Goal: Information Seeking & Learning: Check status

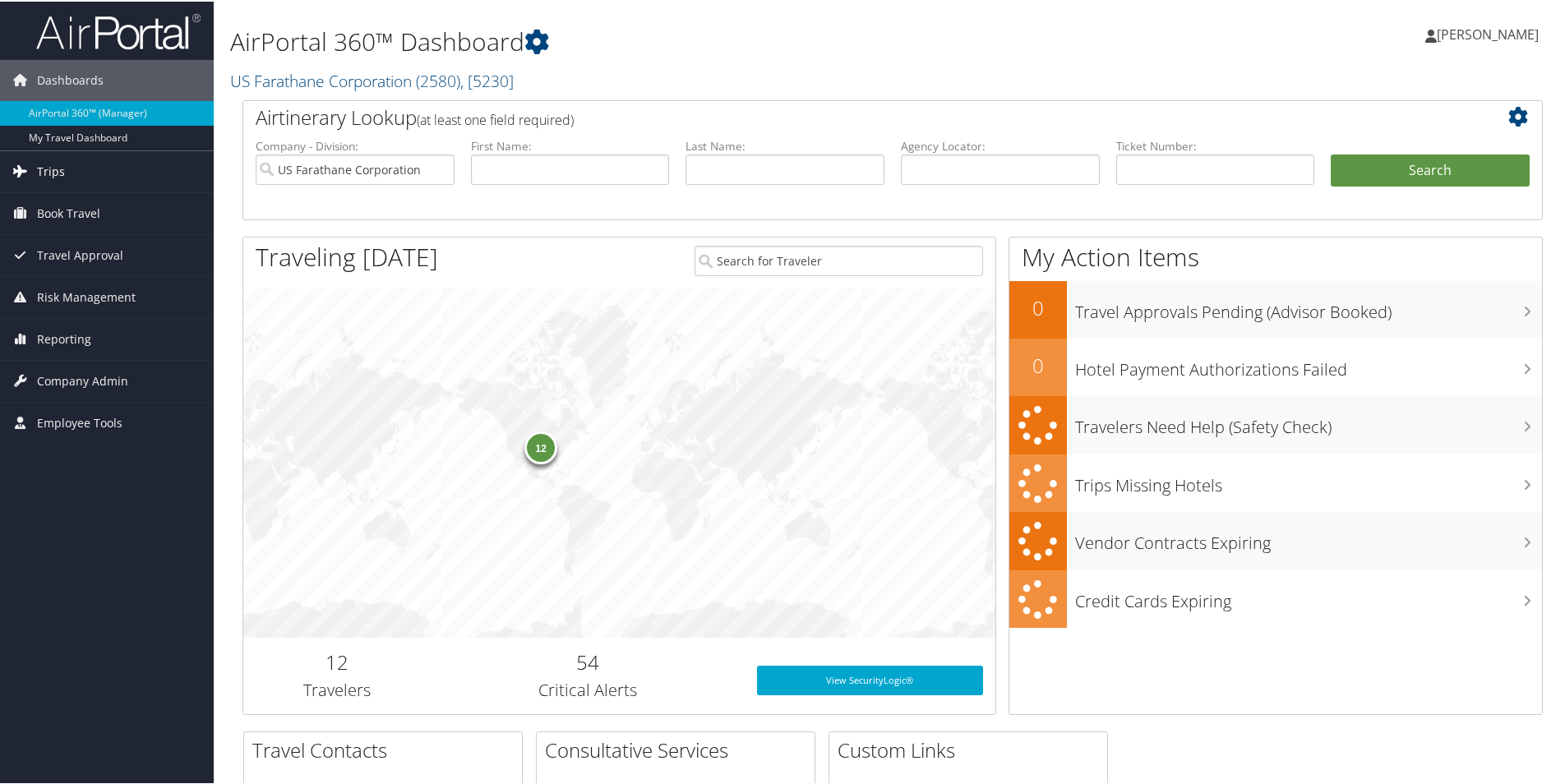
click at [65, 175] on link "Trips" at bounding box center [107, 170] width 214 height 41
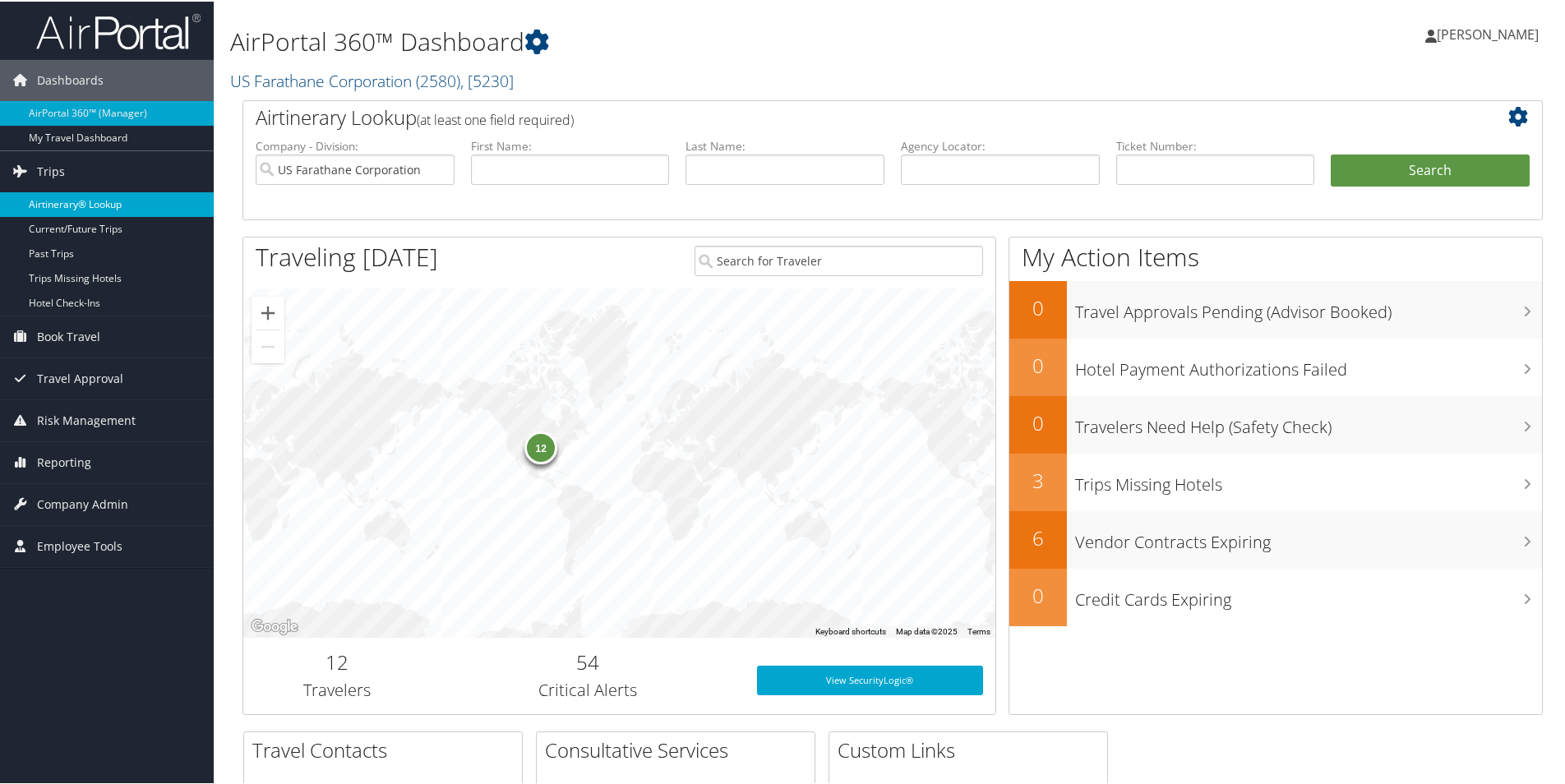
click at [71, 194] on link "Airtinerary® Lookup" at bounding box center [107, 202] width 214 height 25
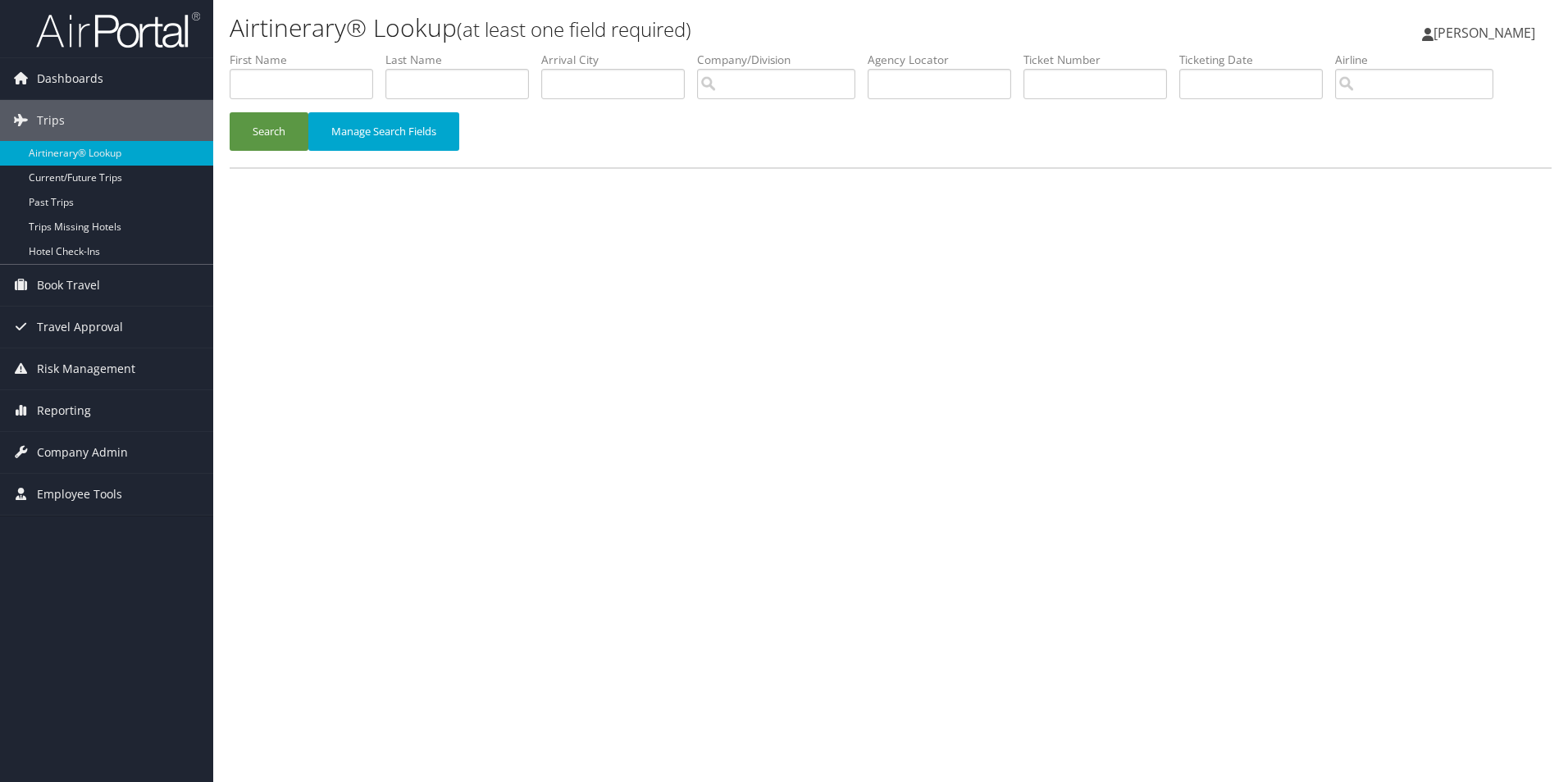
click at [383, 77] on li "First Name" at bounding box center [308, 81] width 156 height 60
click at [409, 75] on input "text" at bounding box center [457, 84] width 143 height 31
type input "[PERSON_NAME]"
click at [230, 113] on button "Search" at bounding box center [269, 131] width 79 height 38
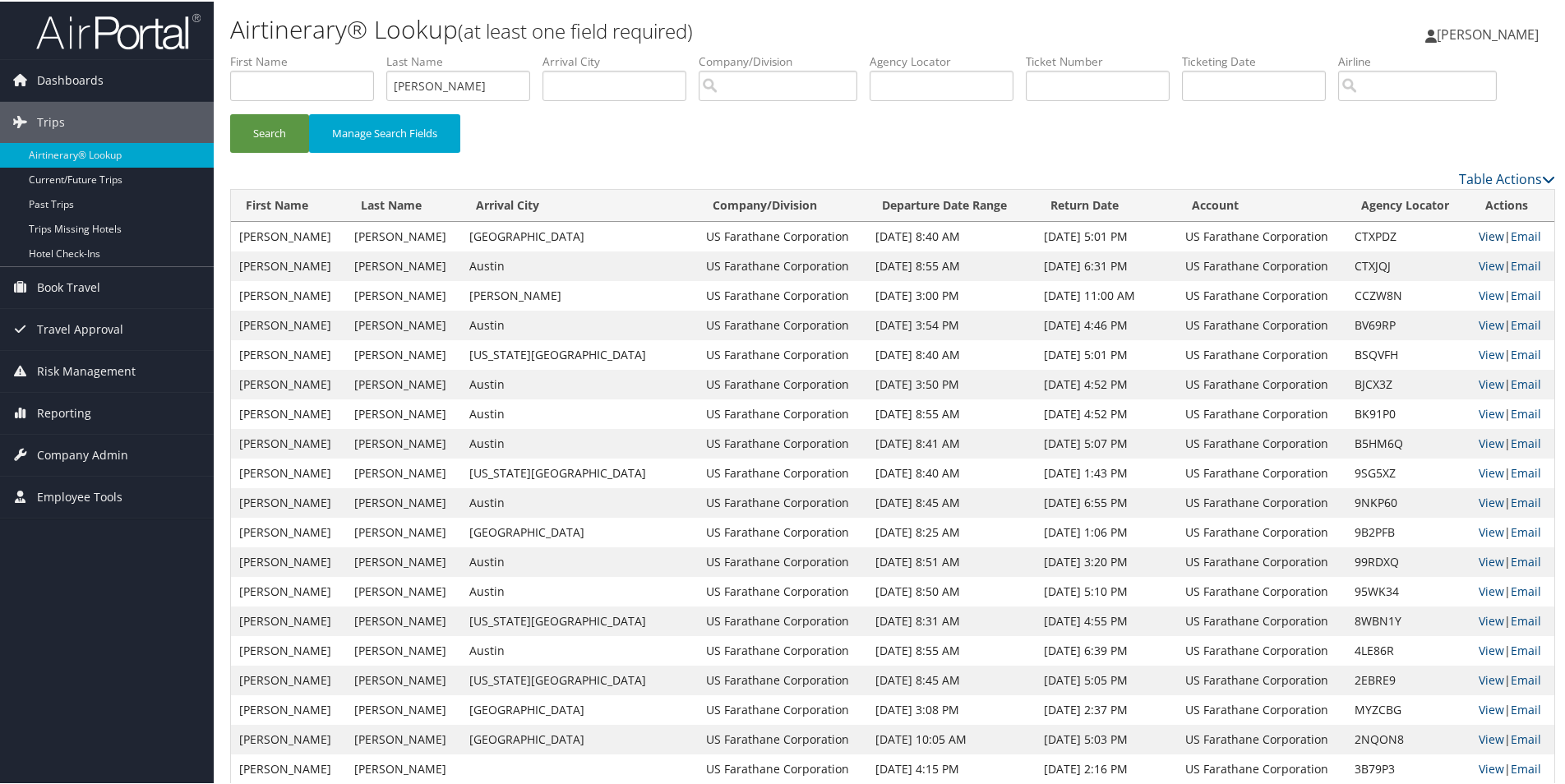
click at [1478, 237] on link "View" at bounding box center [1491, 234] width 25 height 15
click at [1478, 232] on link "View" at bounding box center [1491, 234] width 25 height 15
click at [502, 296] on td "[PERSON_NAME]" at bounding box center [579, 294] width 237 height 30
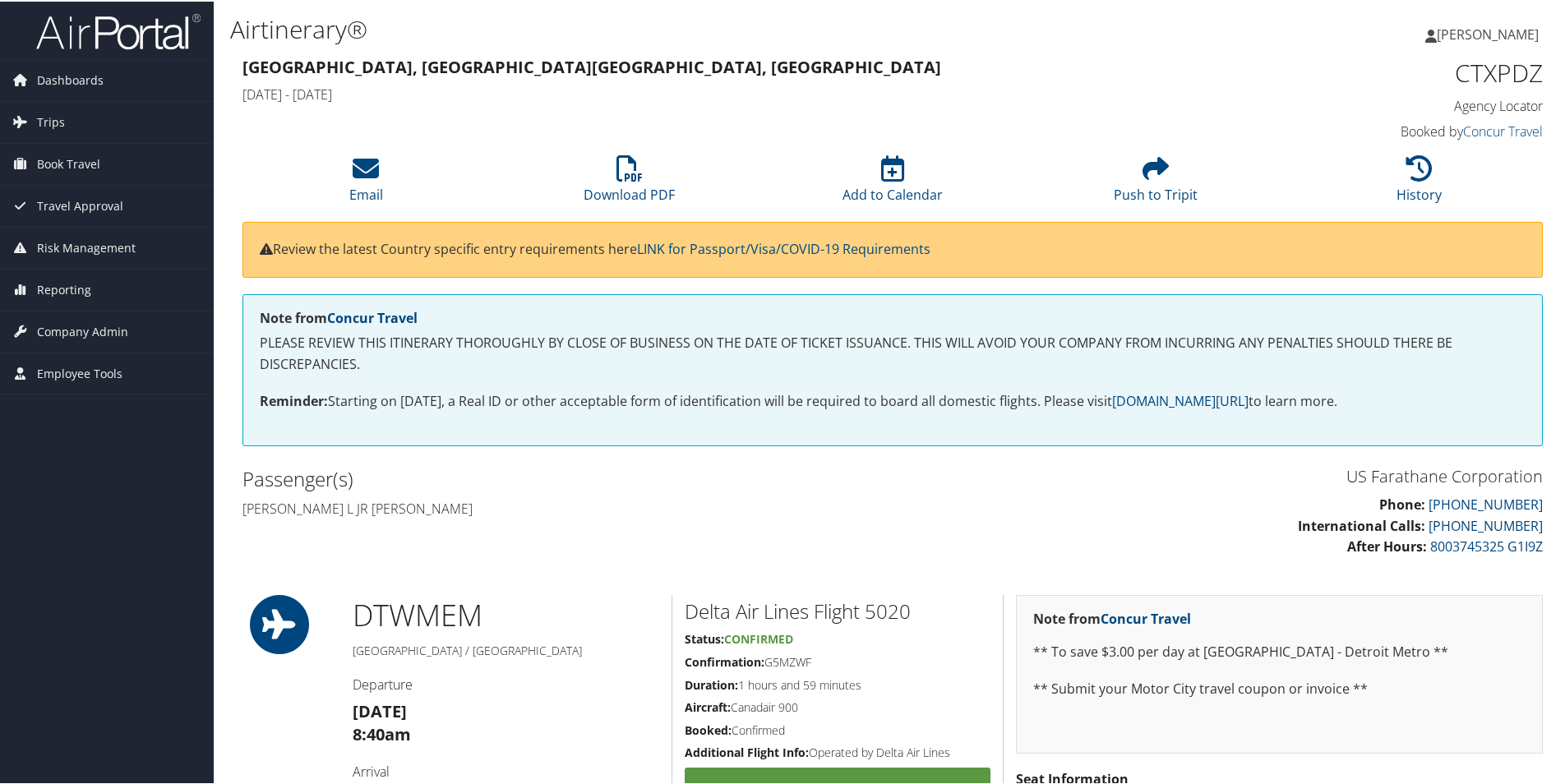
click at [1437, 35] on icon at bounding box center [1431, 34] width 12 height 13
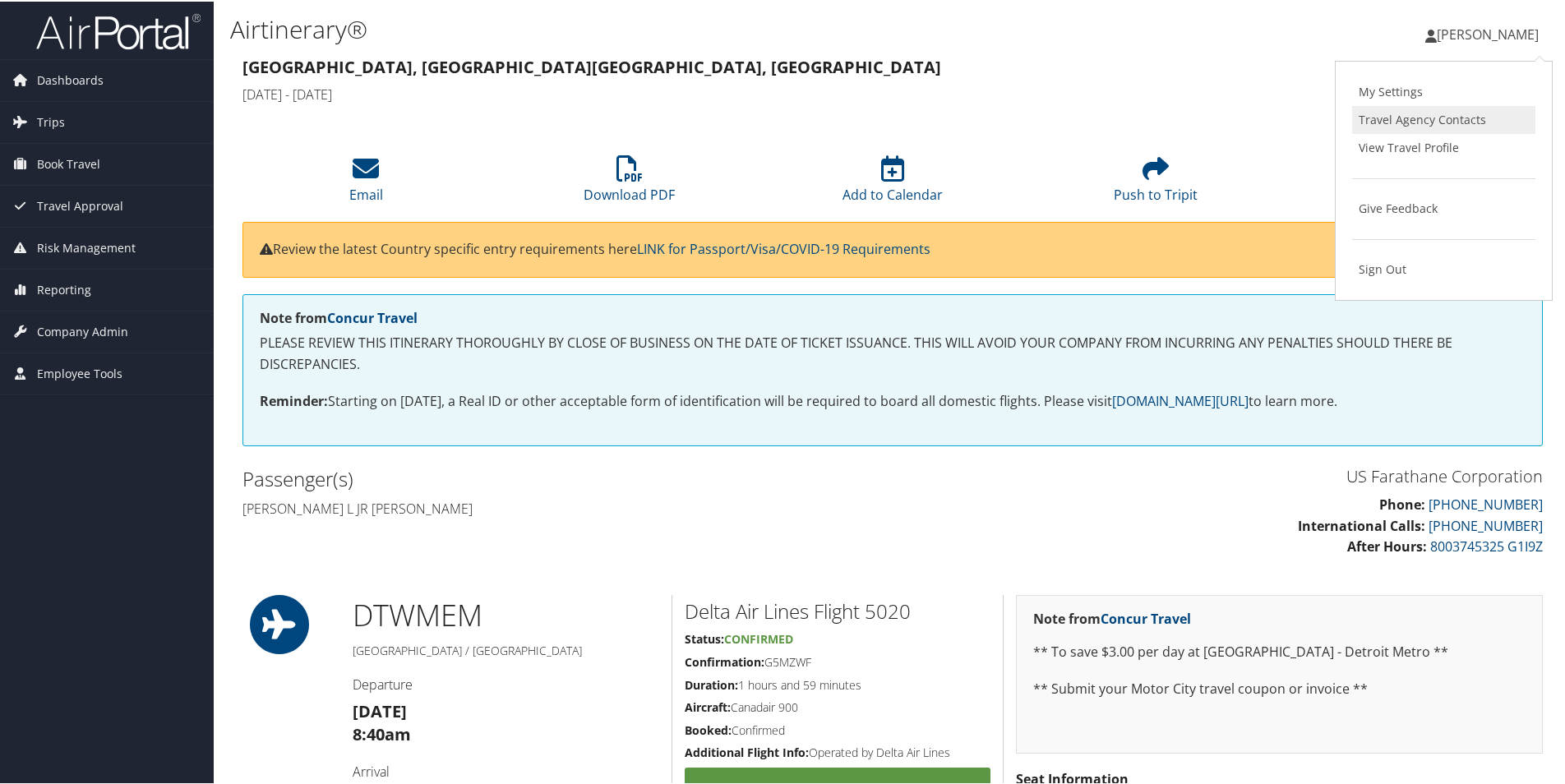
click at [1422, 117] on link "Travel Agency Contacts" at bounding box center [1444, 118] width 184 height 28
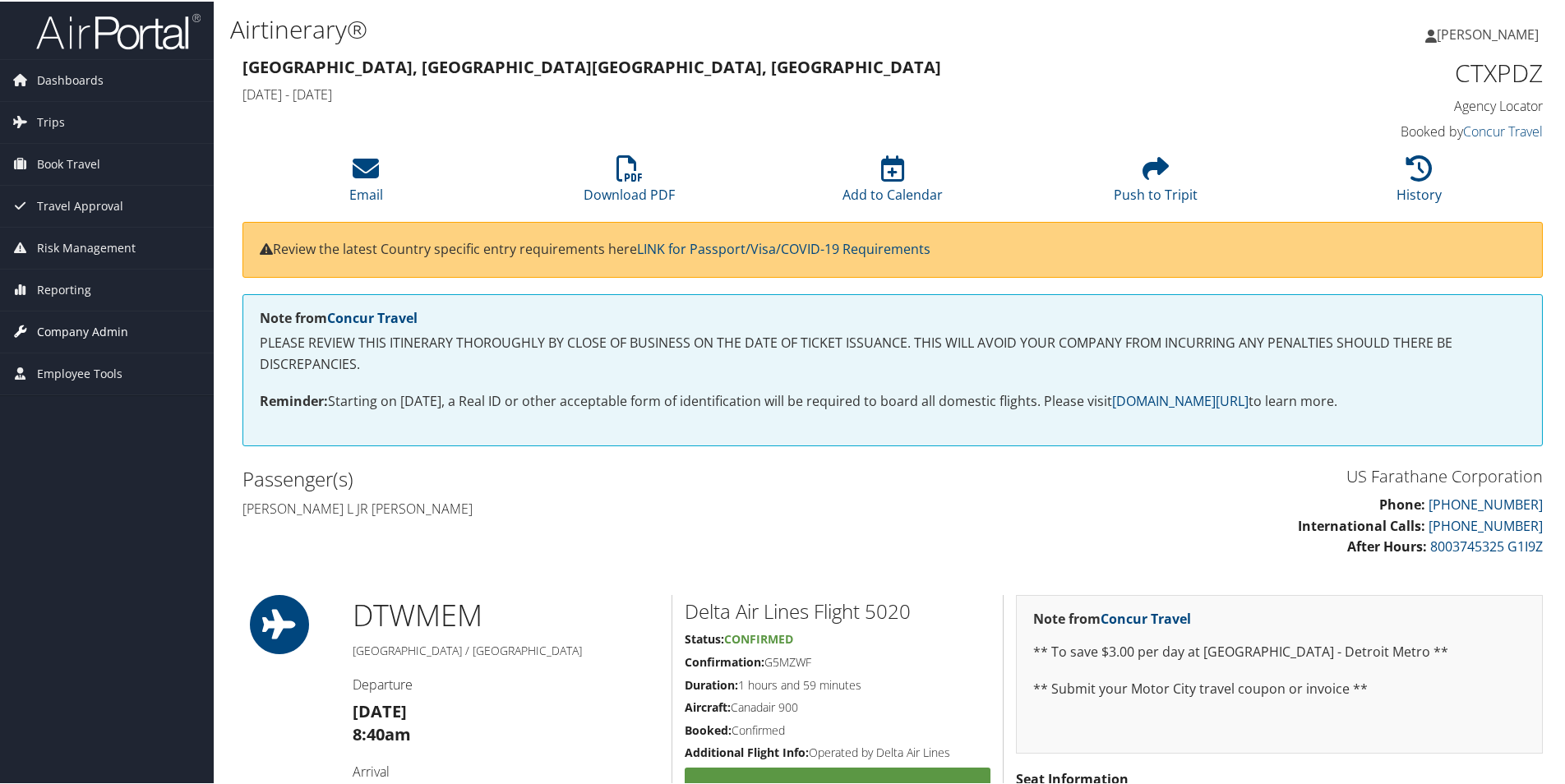
click at [69, 330] on span "Company Admin" at bounding box center [82, 330] width 91 height 41
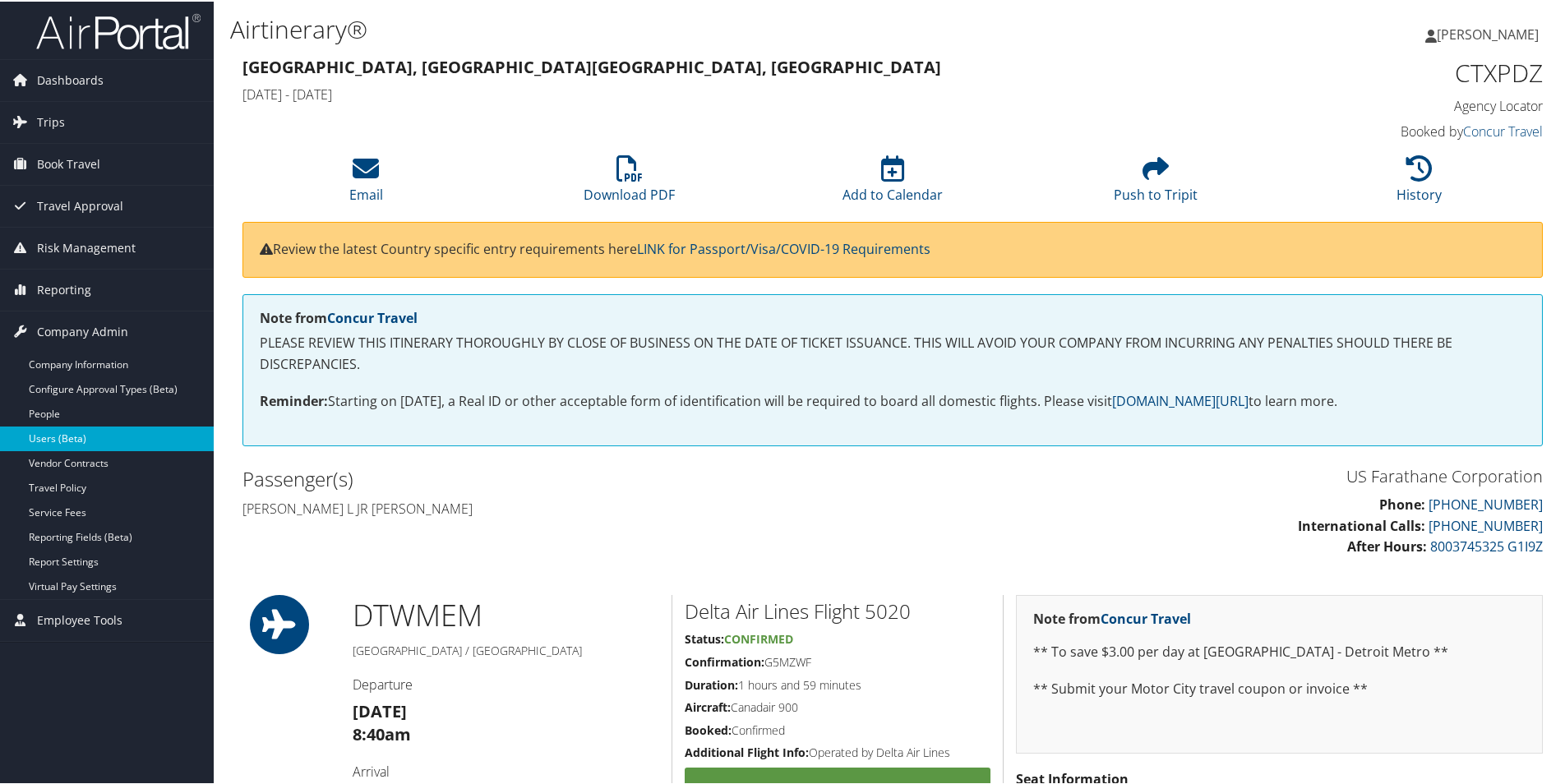
click at [76, 428] on link "Users (Beta)" at bounding box center [107, 437] width 214 height 25
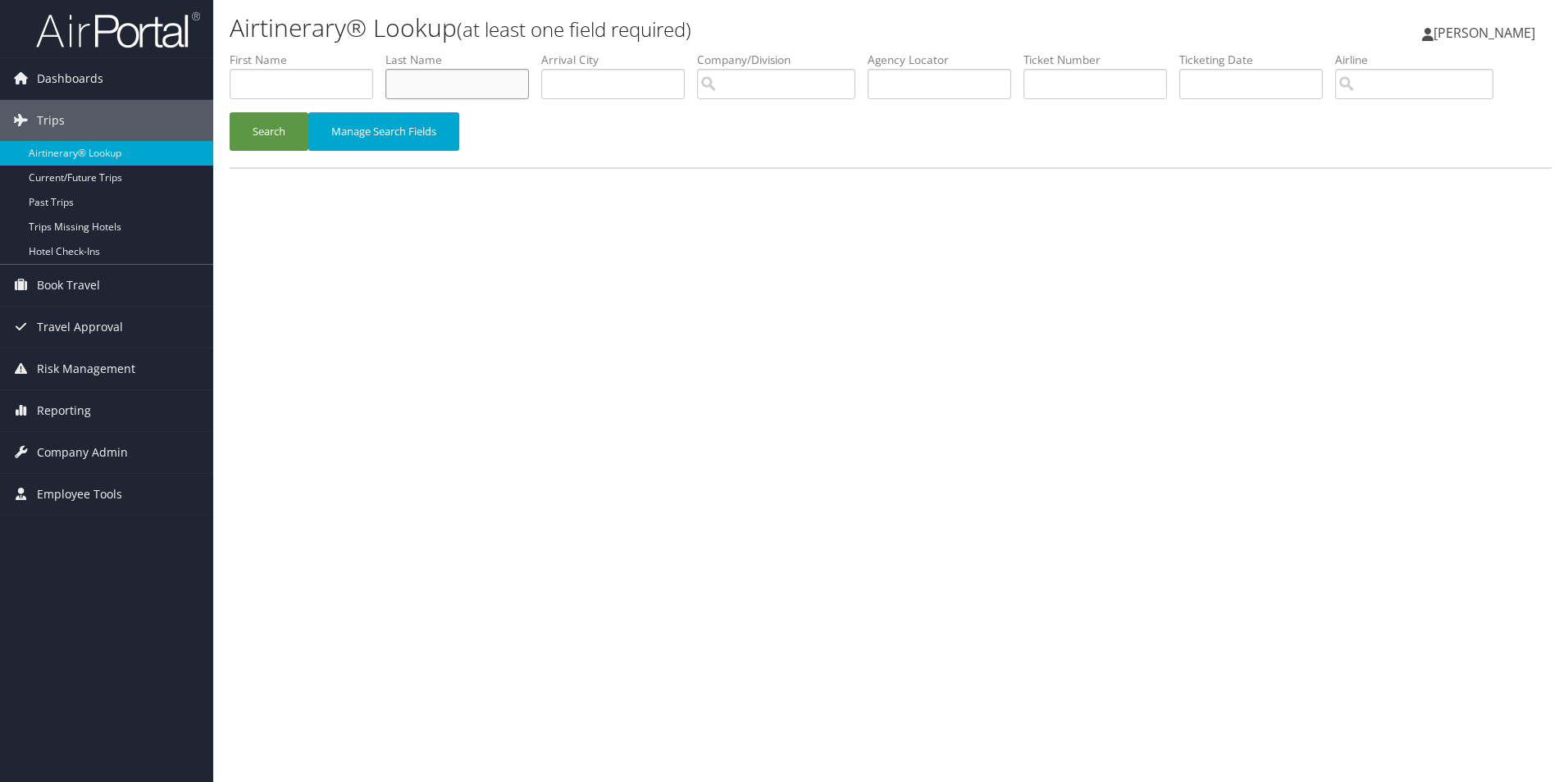
click at [472, 80] on input "text" at bounding box center [457, 84] width 143 height 31
type input "curtis"
click at [230, 113] on button "Search" at bounding box center [269, 131] width 79 height 38
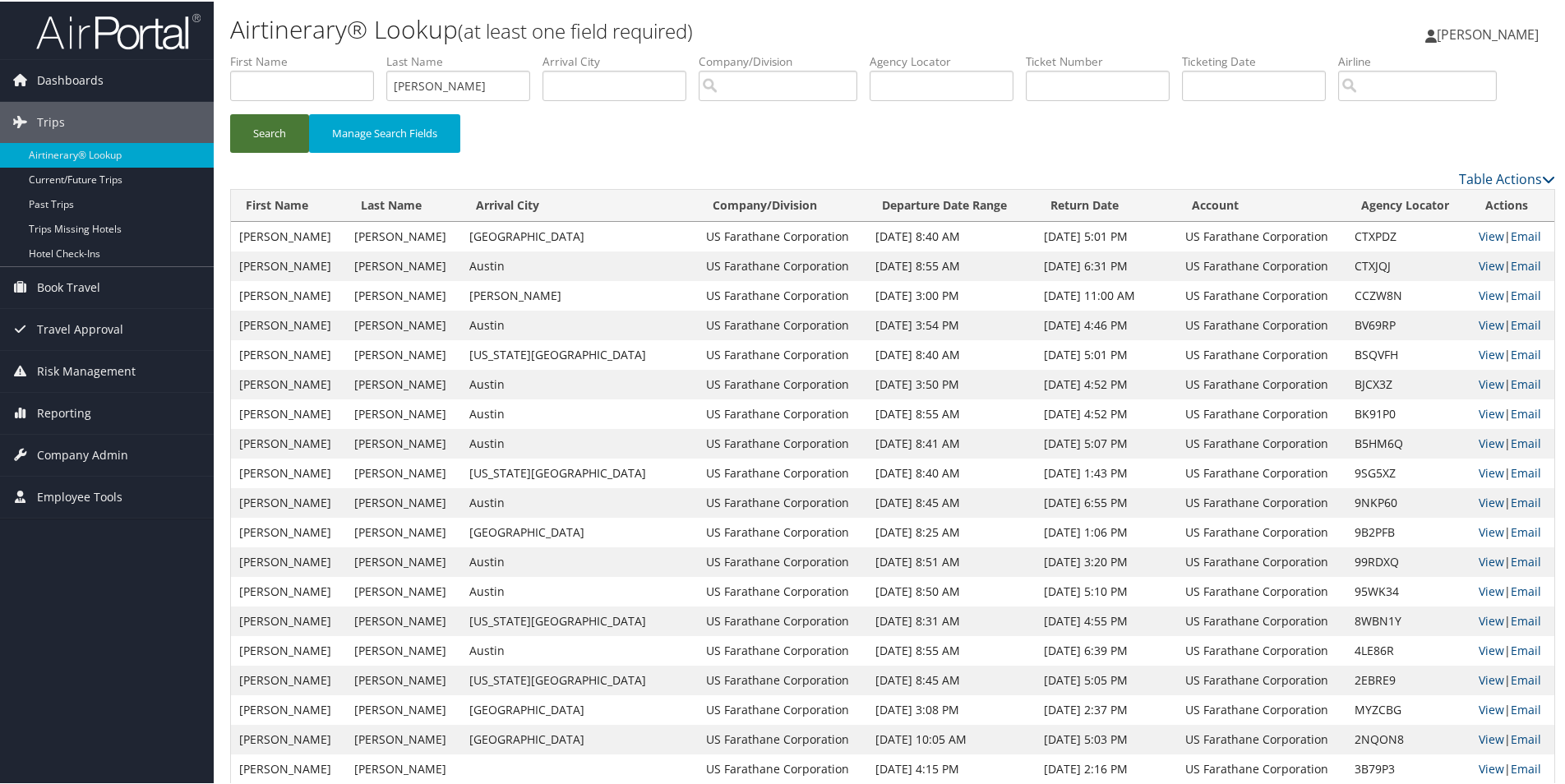
click at [291, 135] on button "Search" at bounding box center [269, 132] width 79 height 38
click at [1478, 237] on link "View" at bounding box center [1491, 234] width 25 height 15
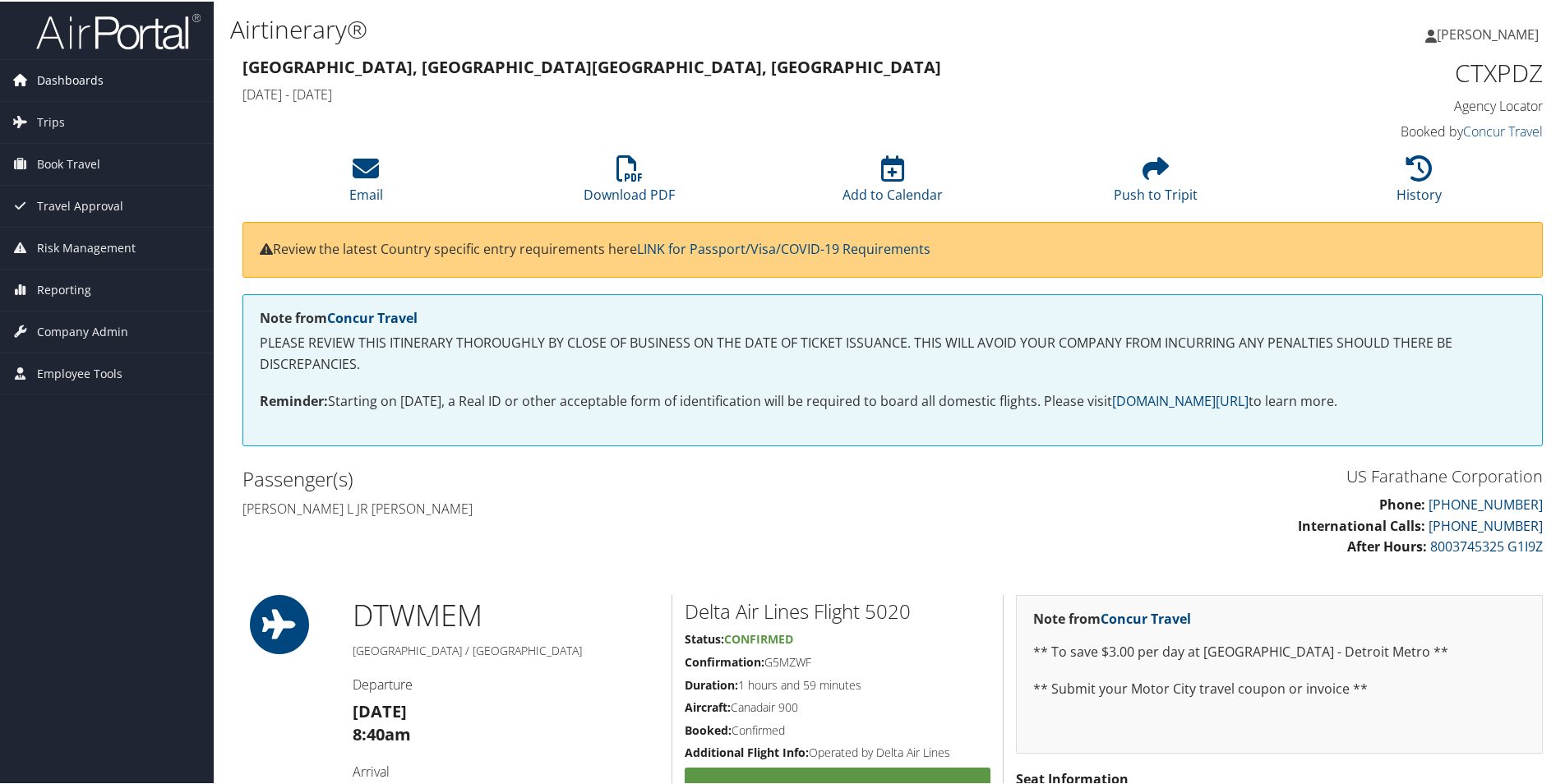
click at [44, 76] on span "Dashboards" at bounding box center [71, 79] width 66 height 41
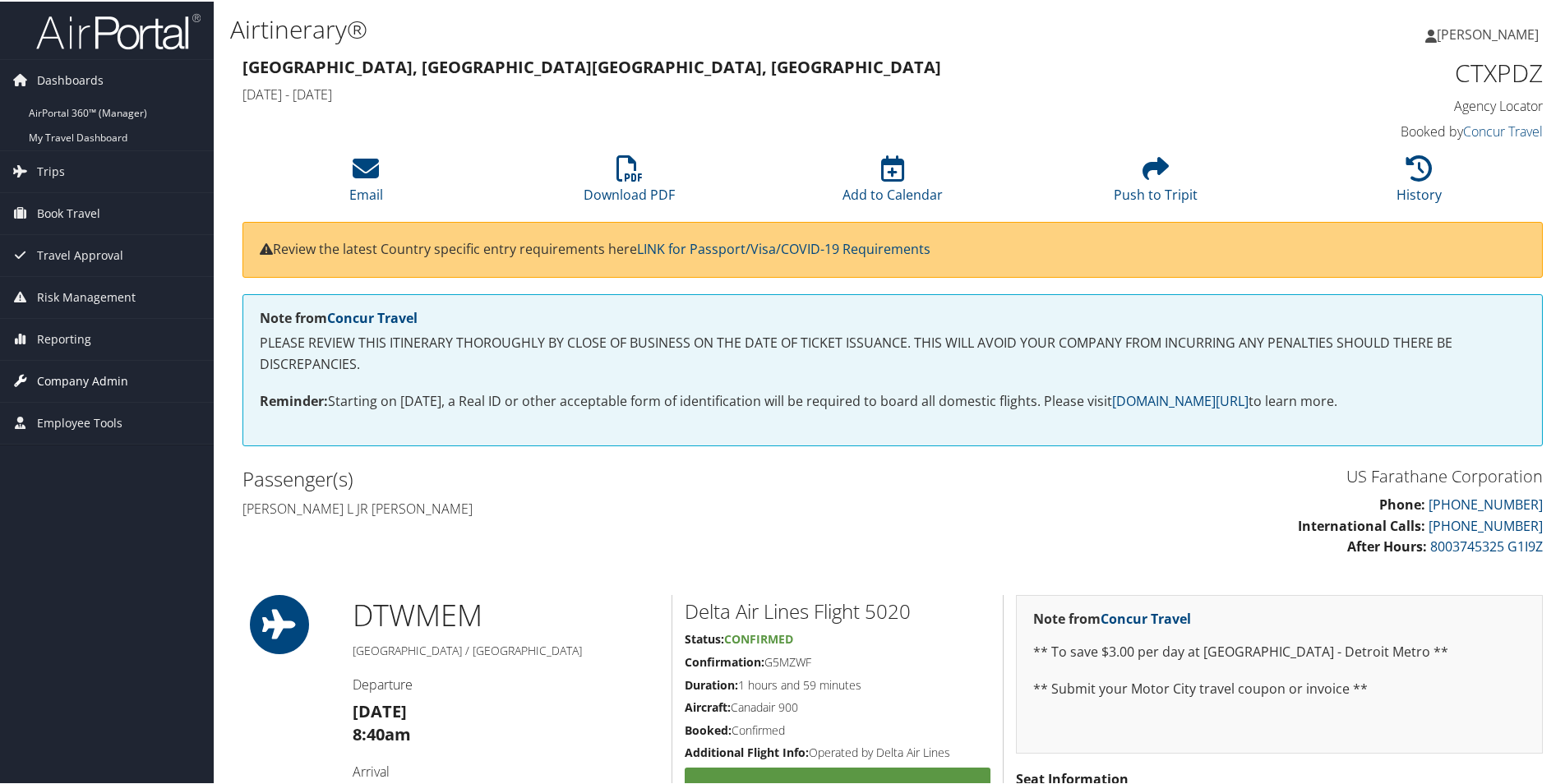
click at [86, 374] on span "Company Admin" at bounding box center [82, 380] width 91 height 41
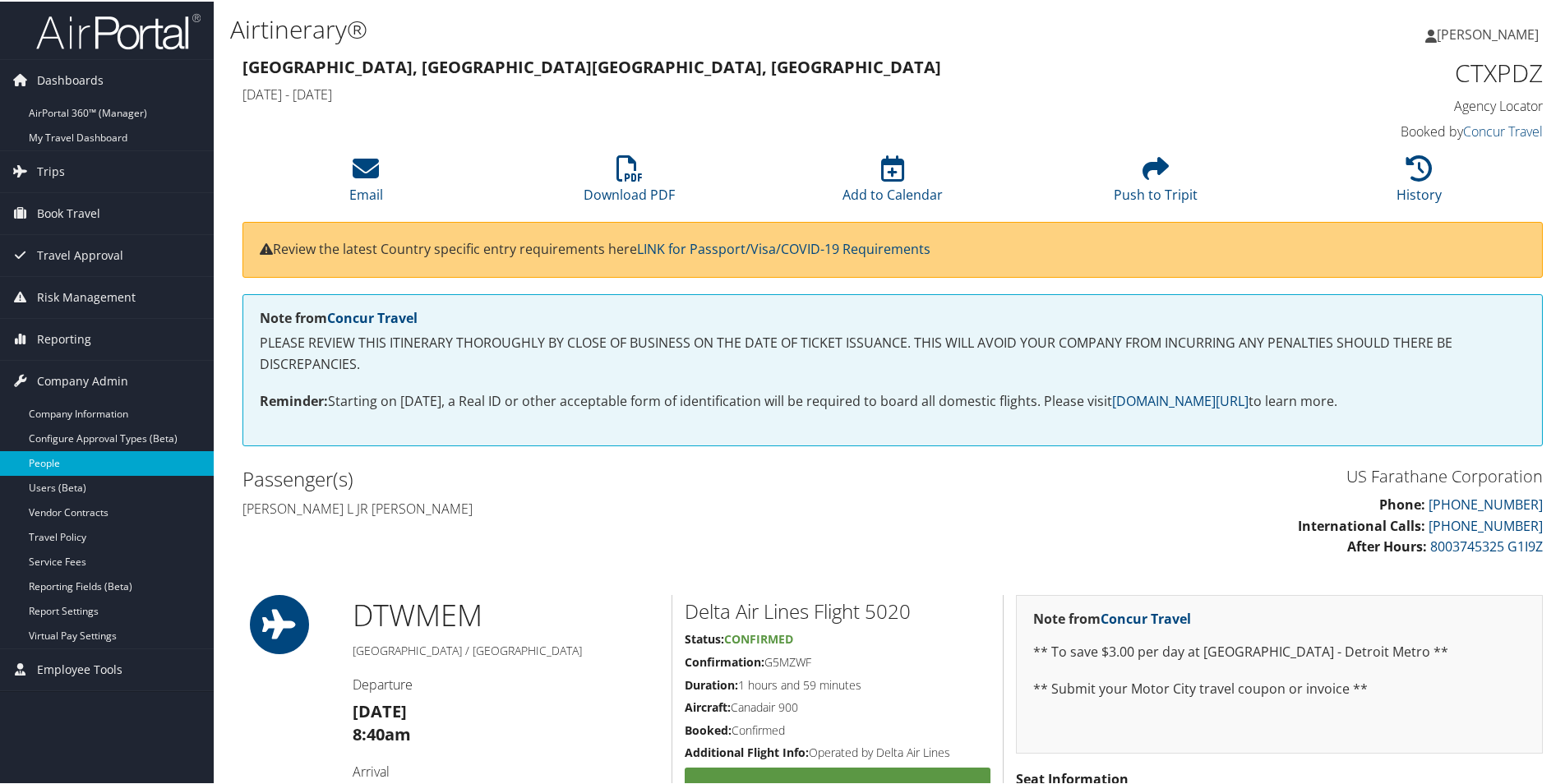
click at [95, 466] on link "People" at bounding box center [107, 461] width 214 height 25
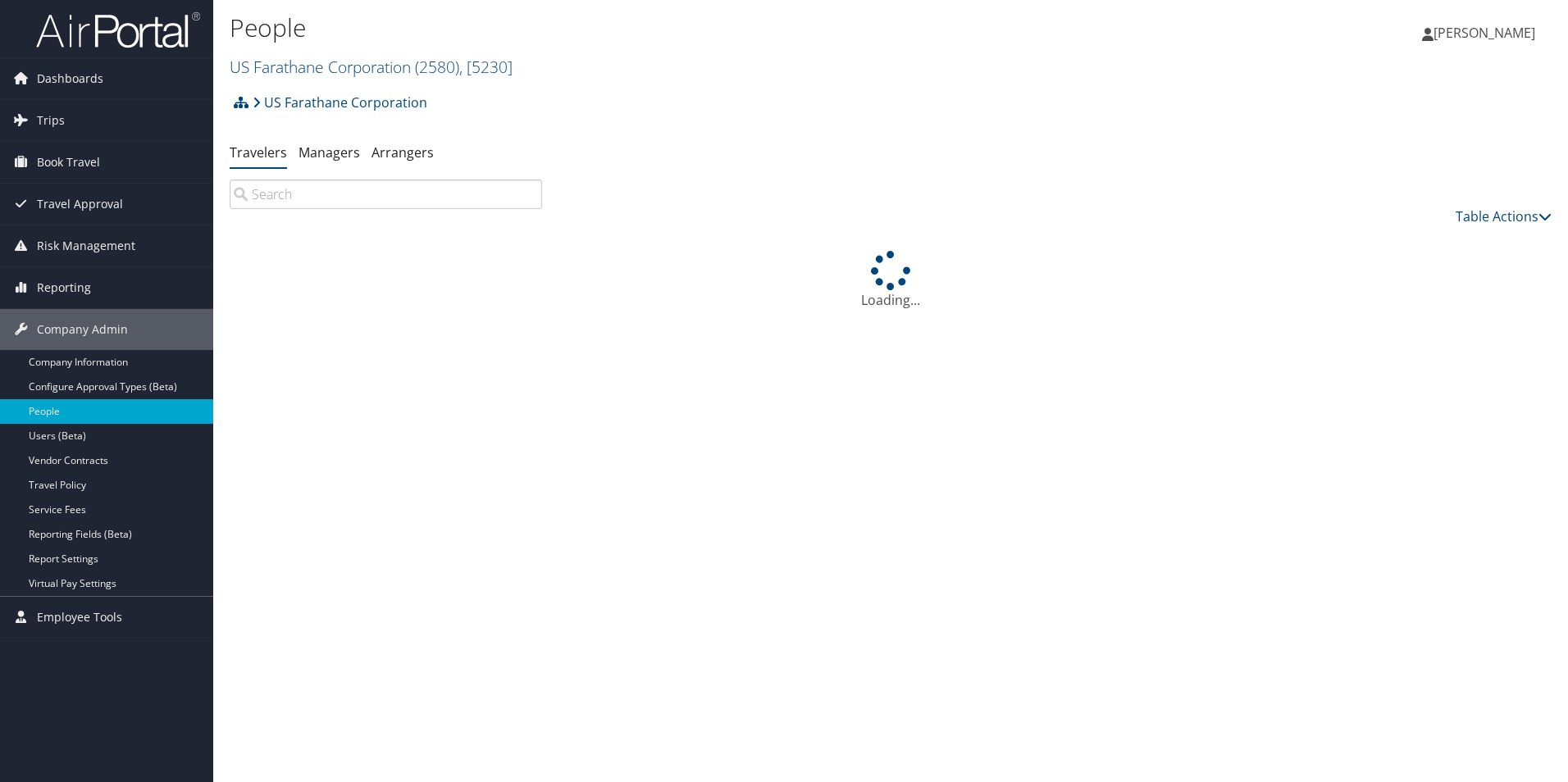
click at [342, 200] on input "search" at bounding box center [386, 194] width 313 height 30
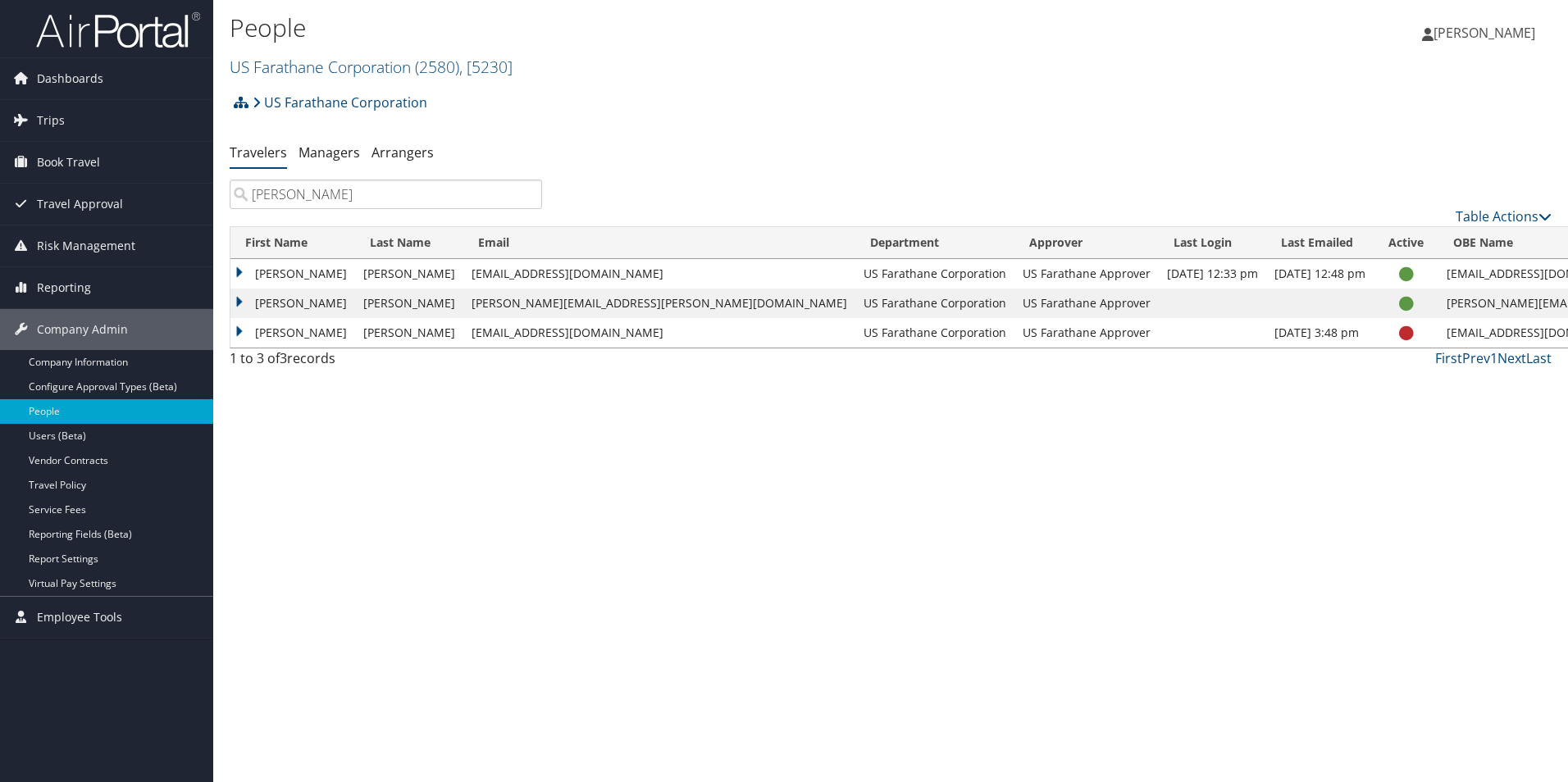
type input "[PERSON_NAME]"
click at [1448, 350] on link "View Profile" at bounding box center [1459, 354] width 151 height 28
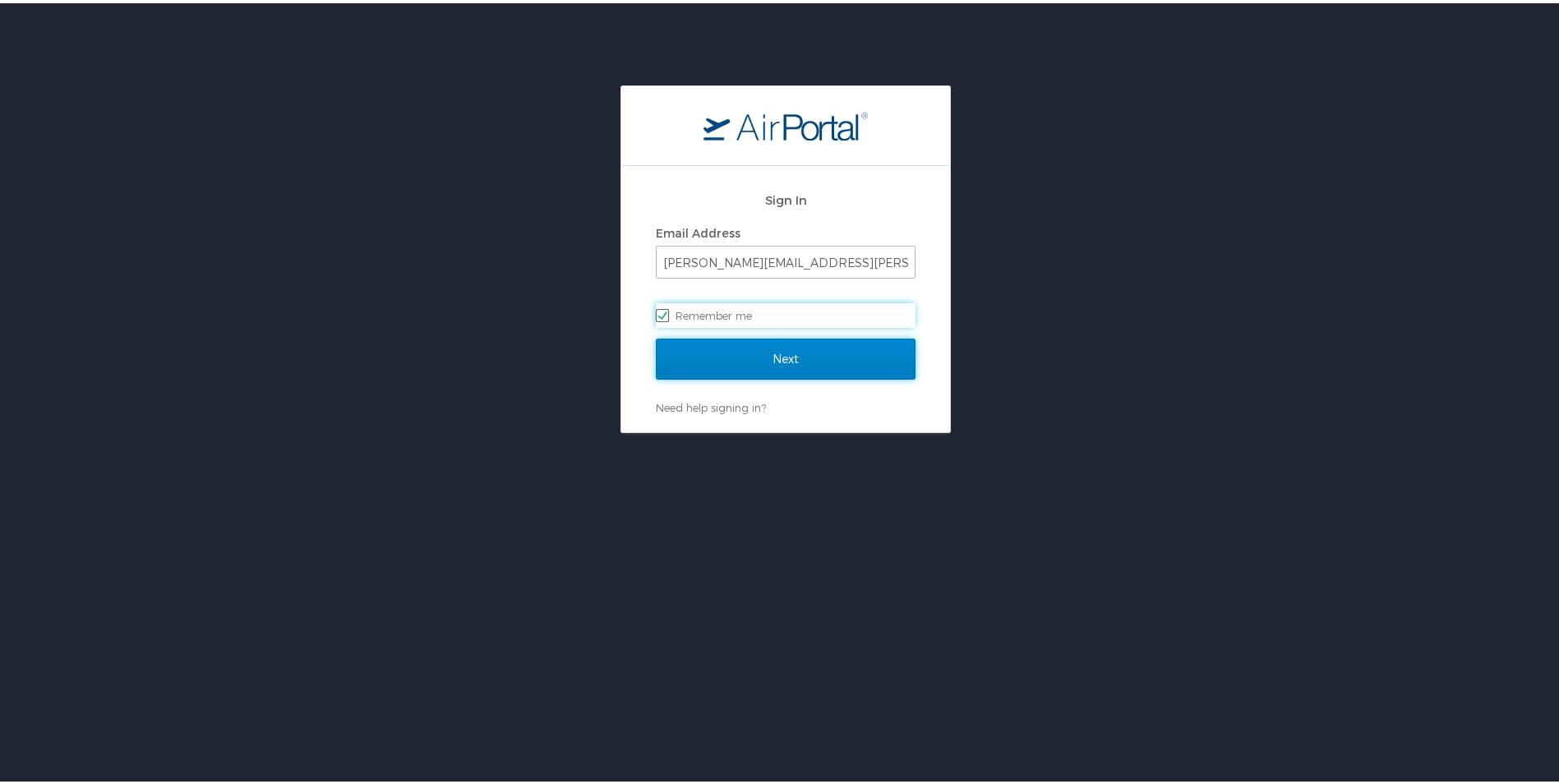
click at [758, 359] on input "Next" at bounding box center [786, 356] width 260 height 41
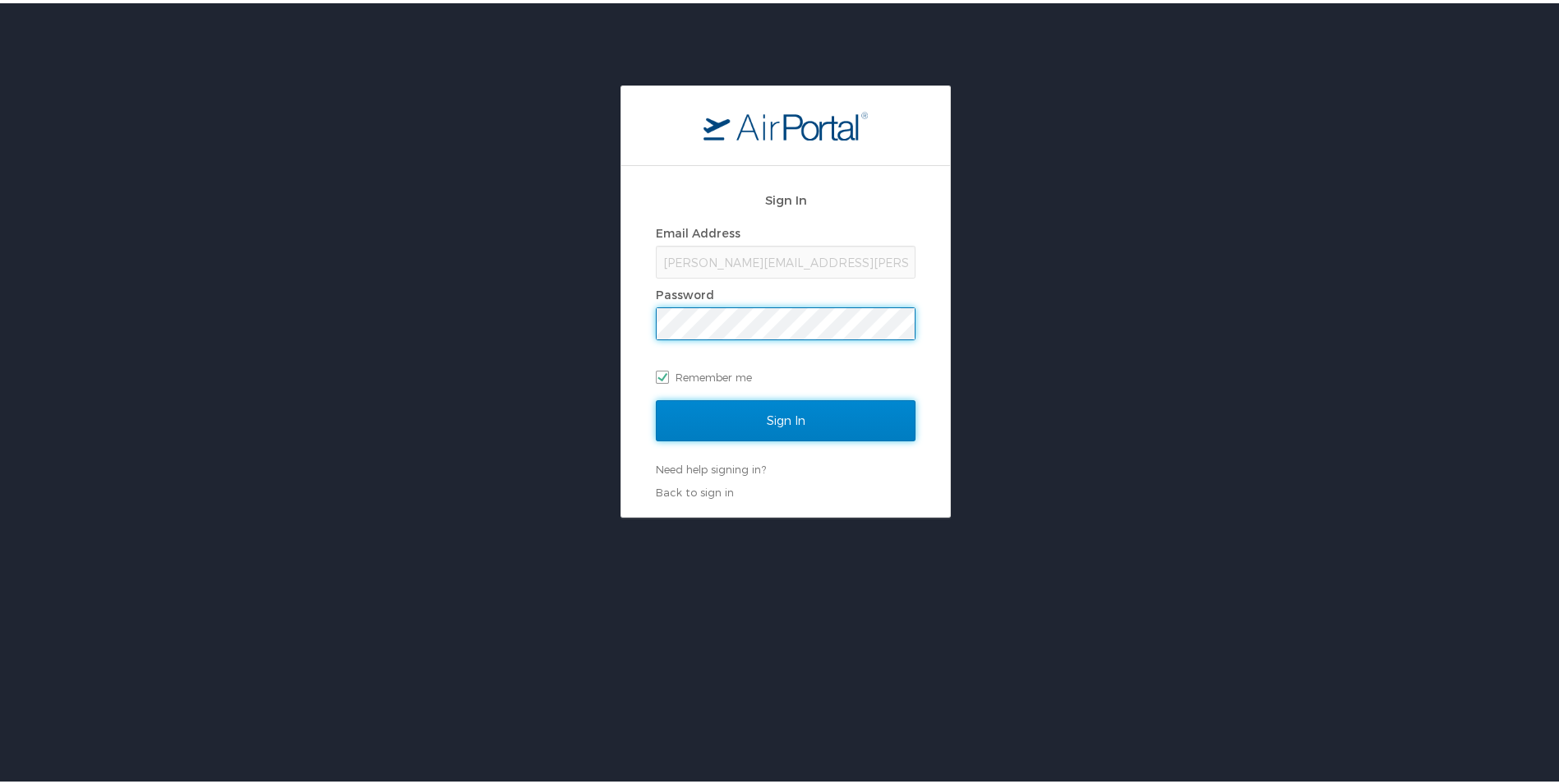
click at [754, 414] on input "Sign In" at bounding box center [786, 417] width 260 height 41
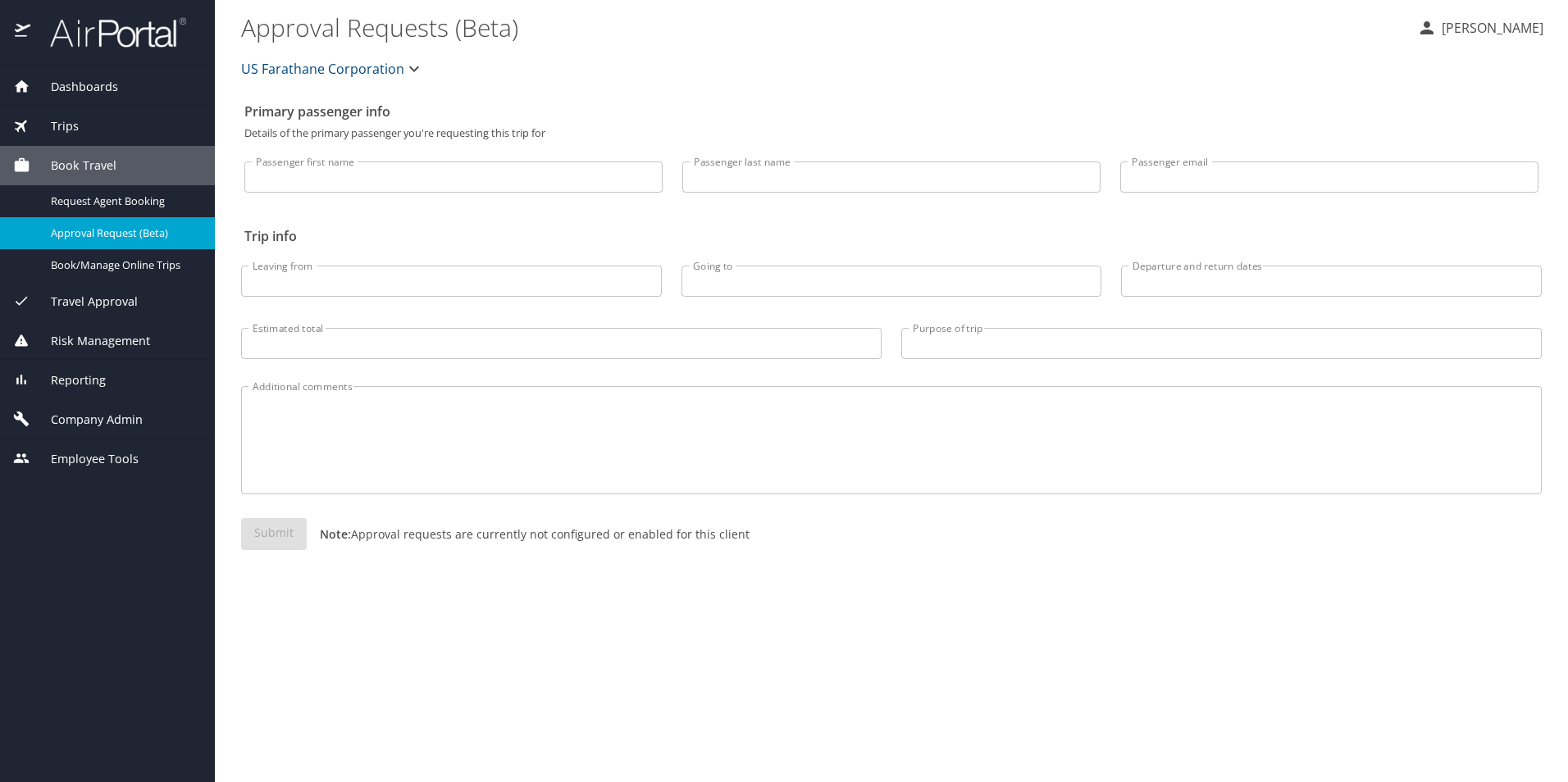
click at [409, 73] on icon "button" at bounding box center [414, 69] width 19 height 19
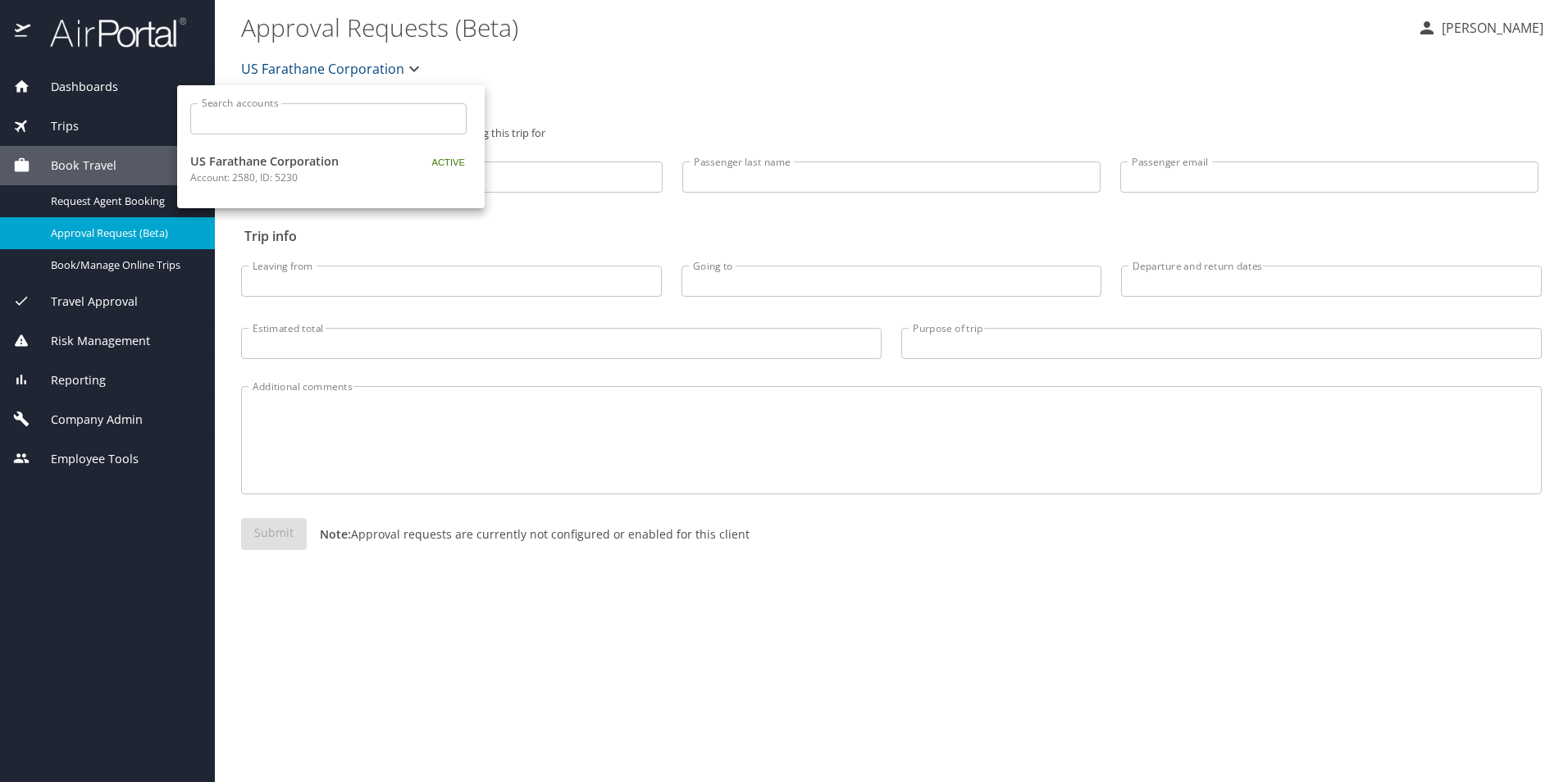
click at [409, 73] on div at bounding box center [784, 391] width 1568 height 782
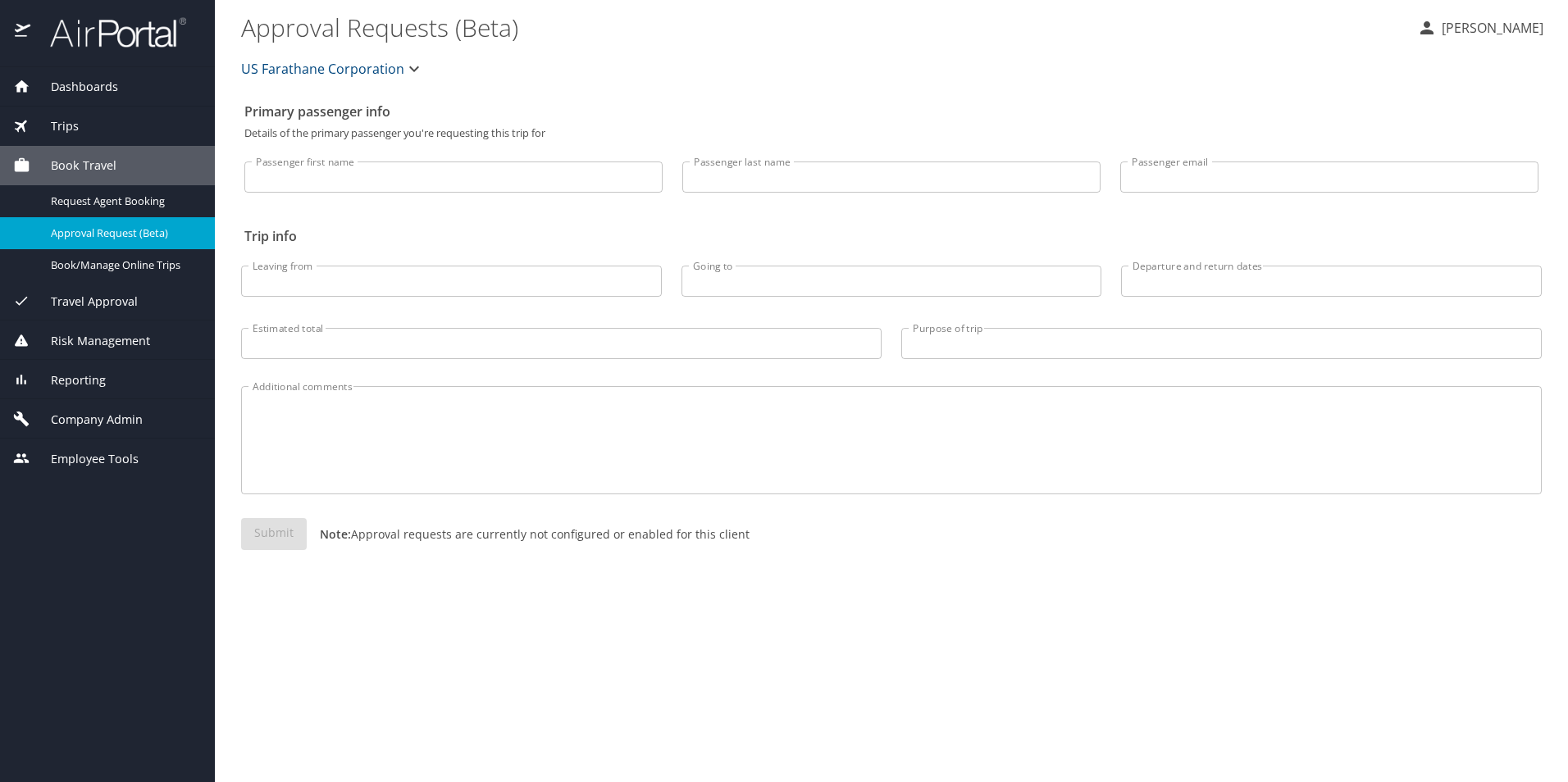
click at [74, 419] on span "Company Admin" at bounding box center [86, 419] width 113 height 18
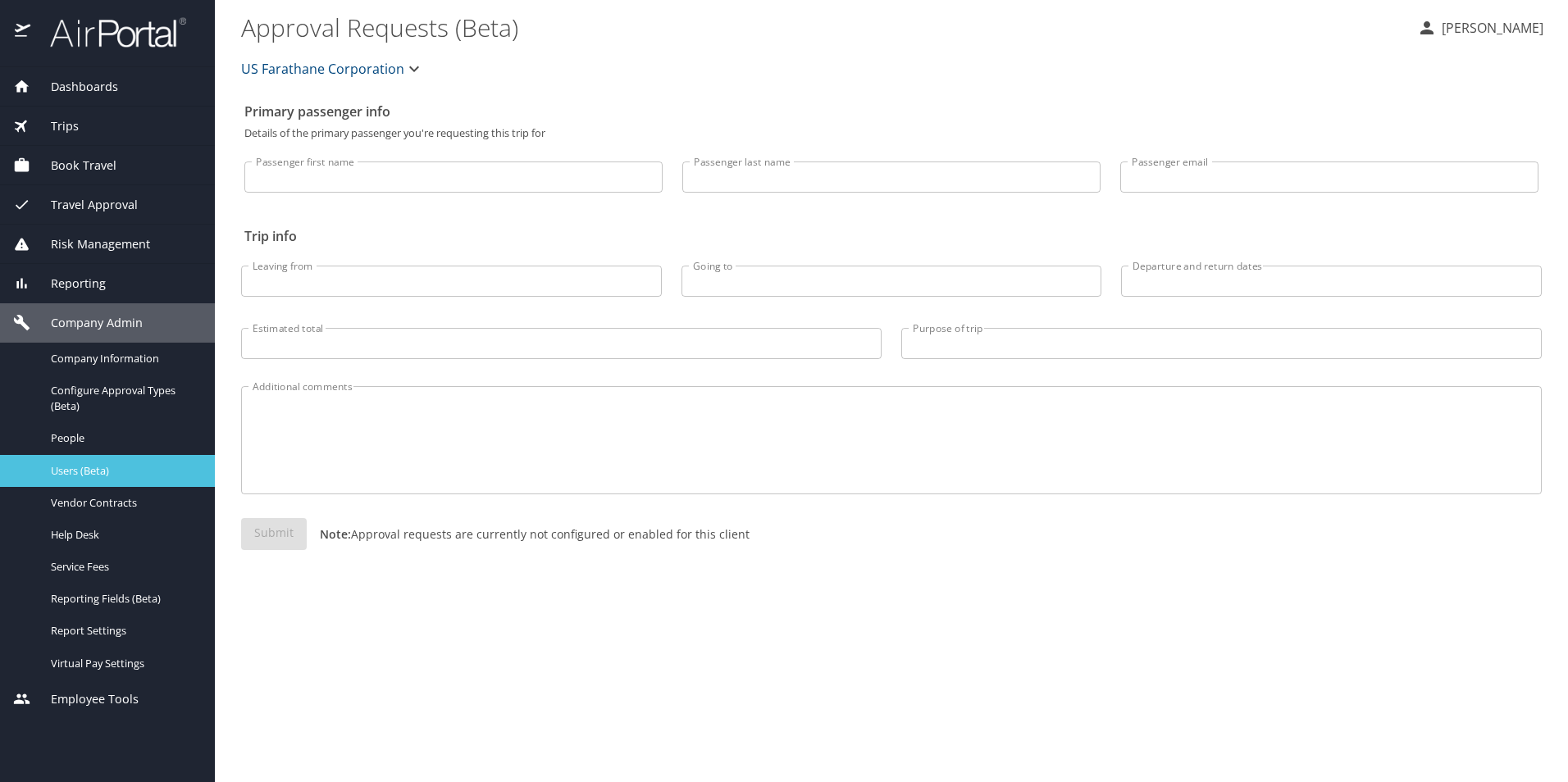
click at [138, 471] on span "Users (Beta)" at bounding box center [123, 471] width 144 height 15
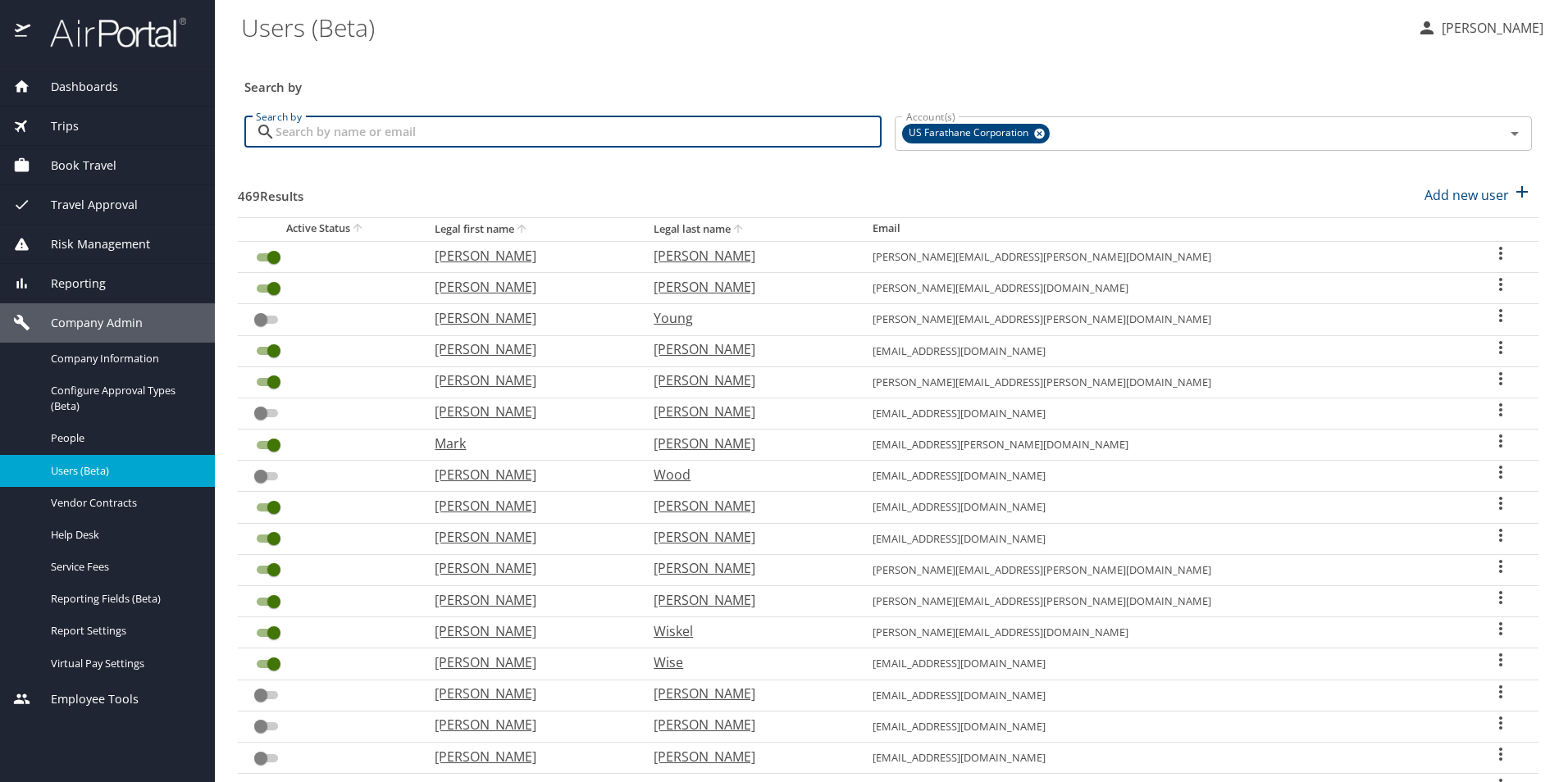
click at [431, 132] on input "Search by" at bounding box center [578, 131] width 606 height 31
type input "curtis"
checkbox input "false"
checkbox input "true"
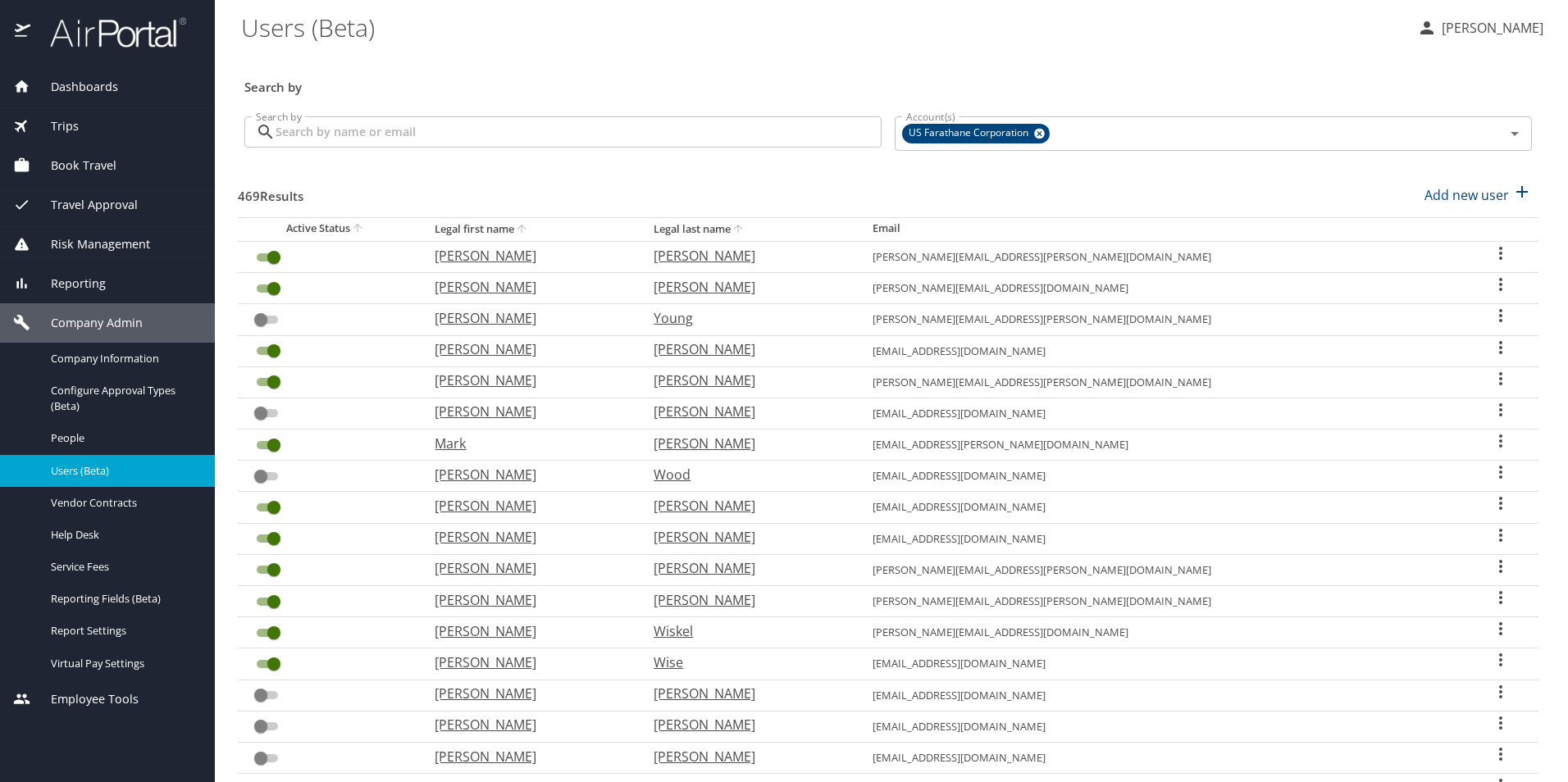
click at [409, 129] on input "Search by" at bounding box center [578, 131] width 606 height 31
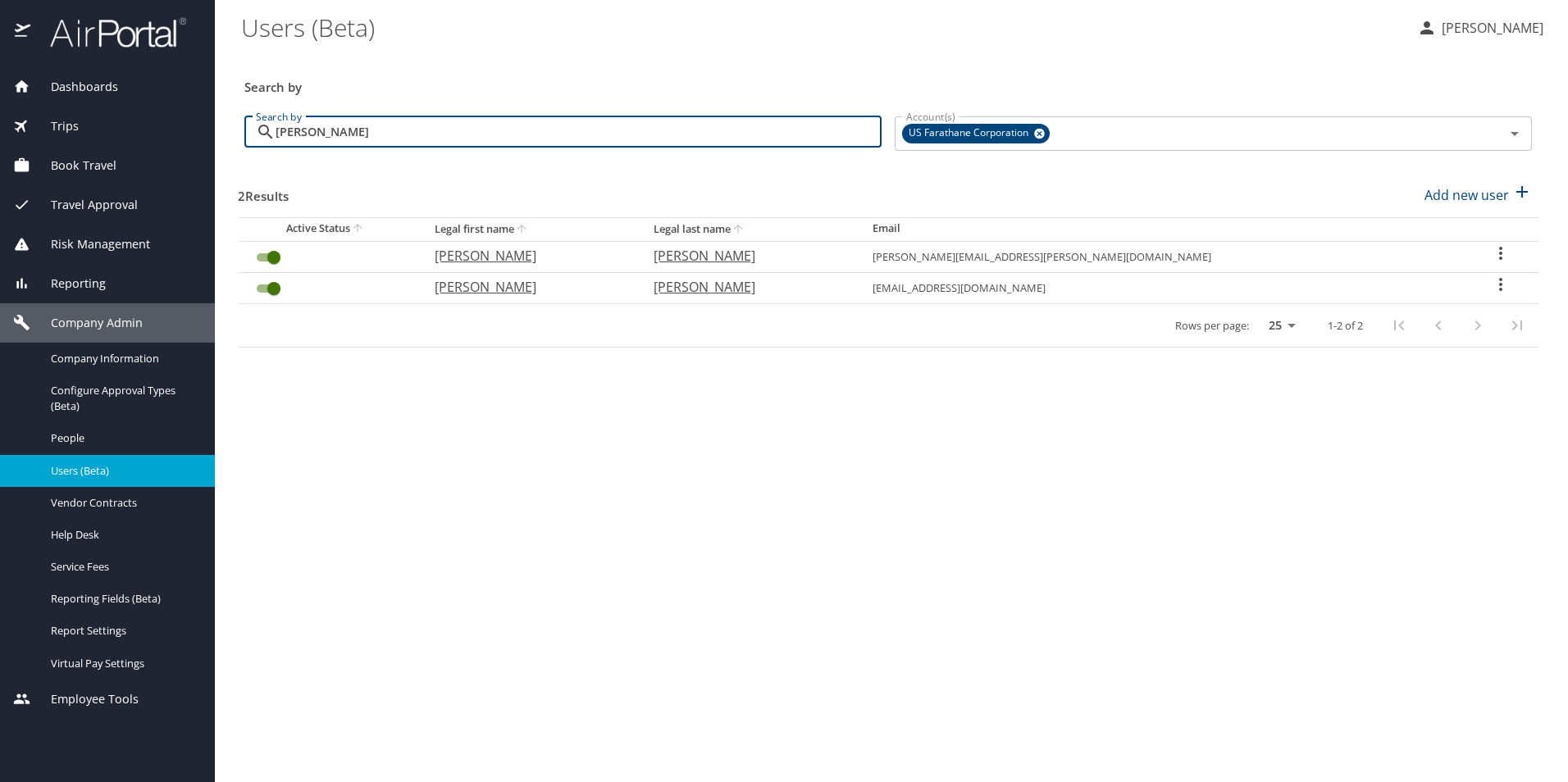
type input "[PERSON_NAME]"
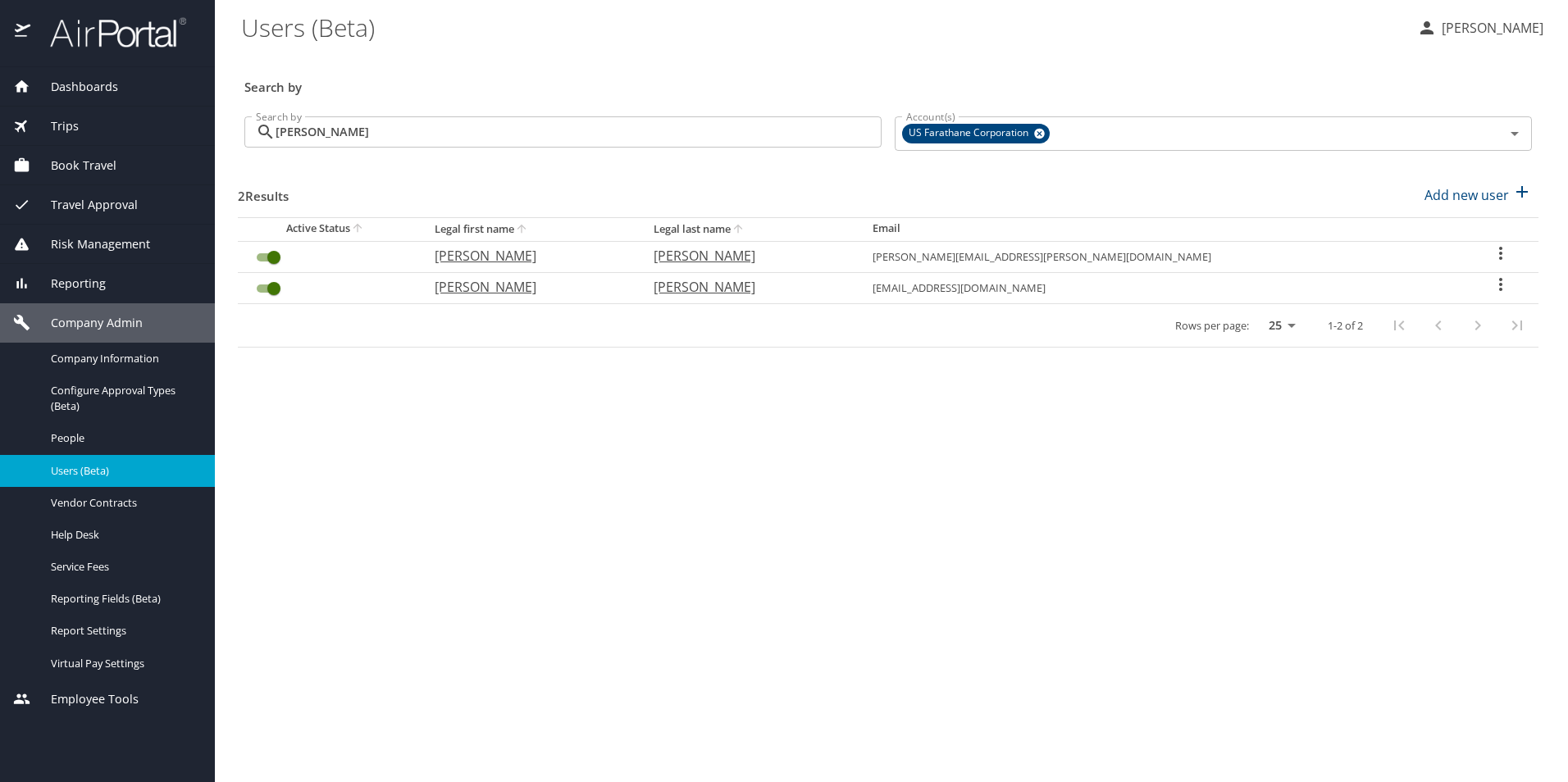
click at [1491, 252] on icon "User Search Table" at bounding box center [1500, 252] width 19 height 19
click at [1443, 257] on li "View profile" at bounding box center [1438, 255] width 238 height 30
select select "US"
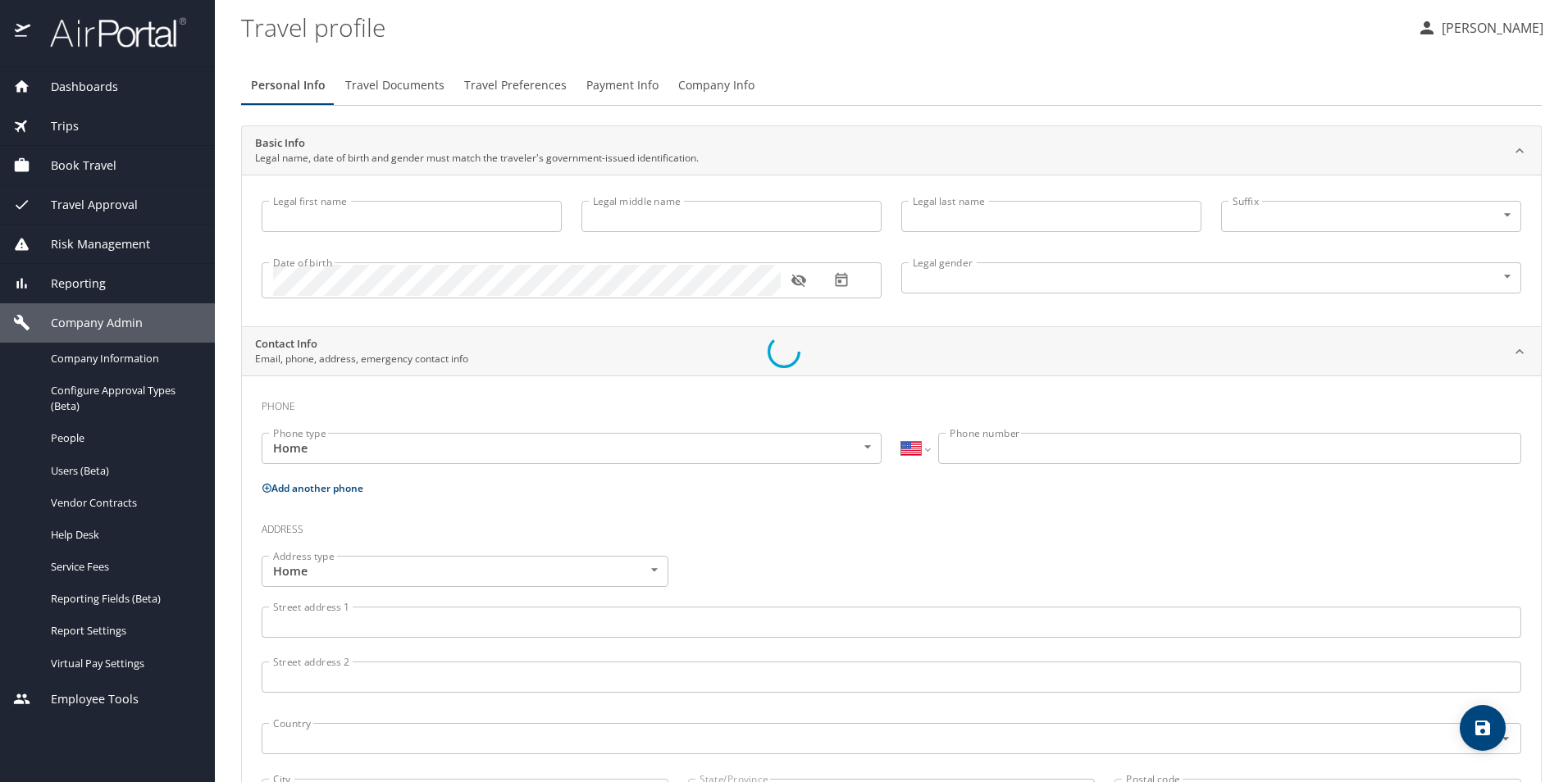
type input "[PERSON_NAME]"
type input "[DEMOGRAPHIC_DATA]"
select select "US"
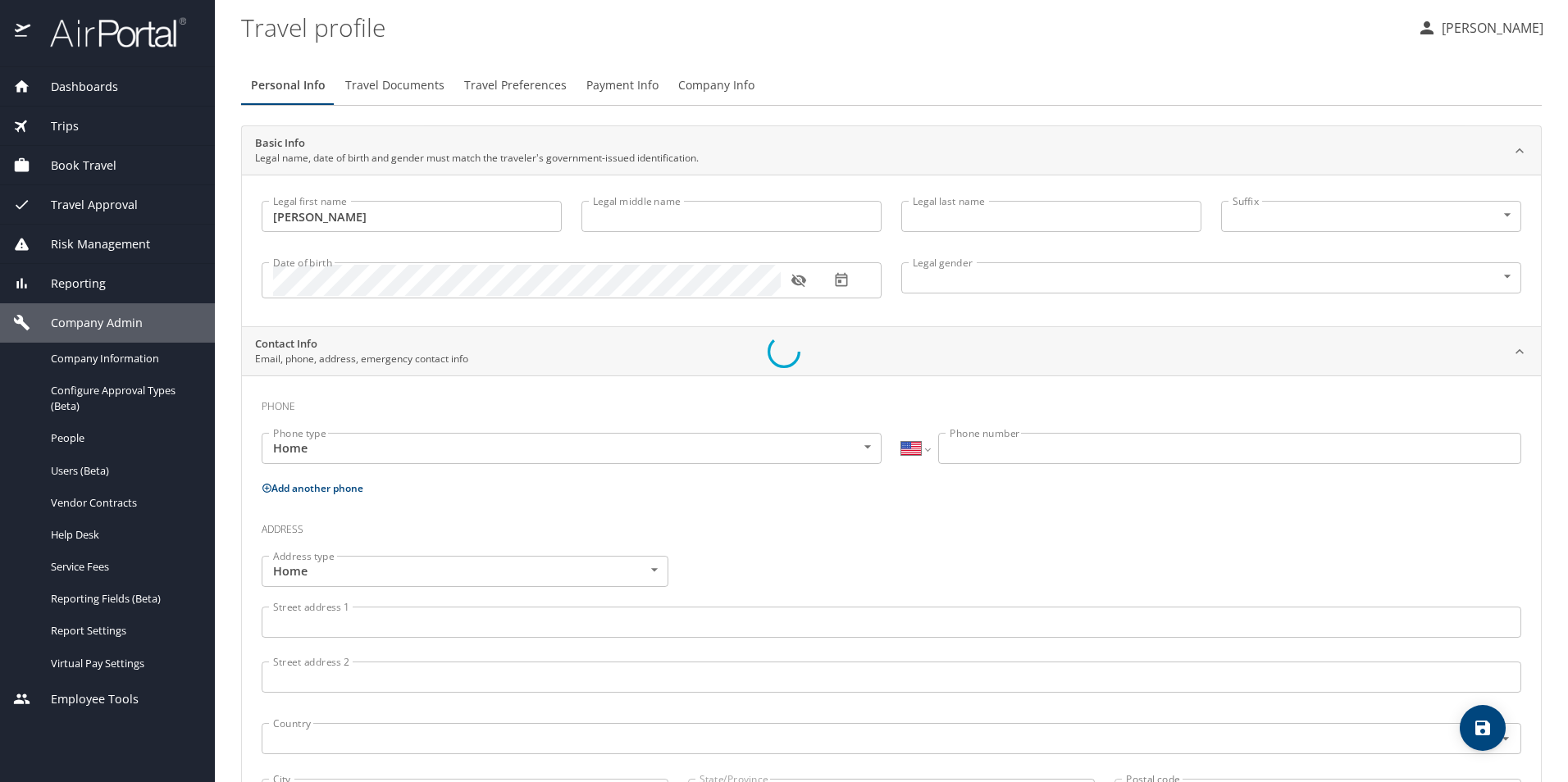
select select "US"
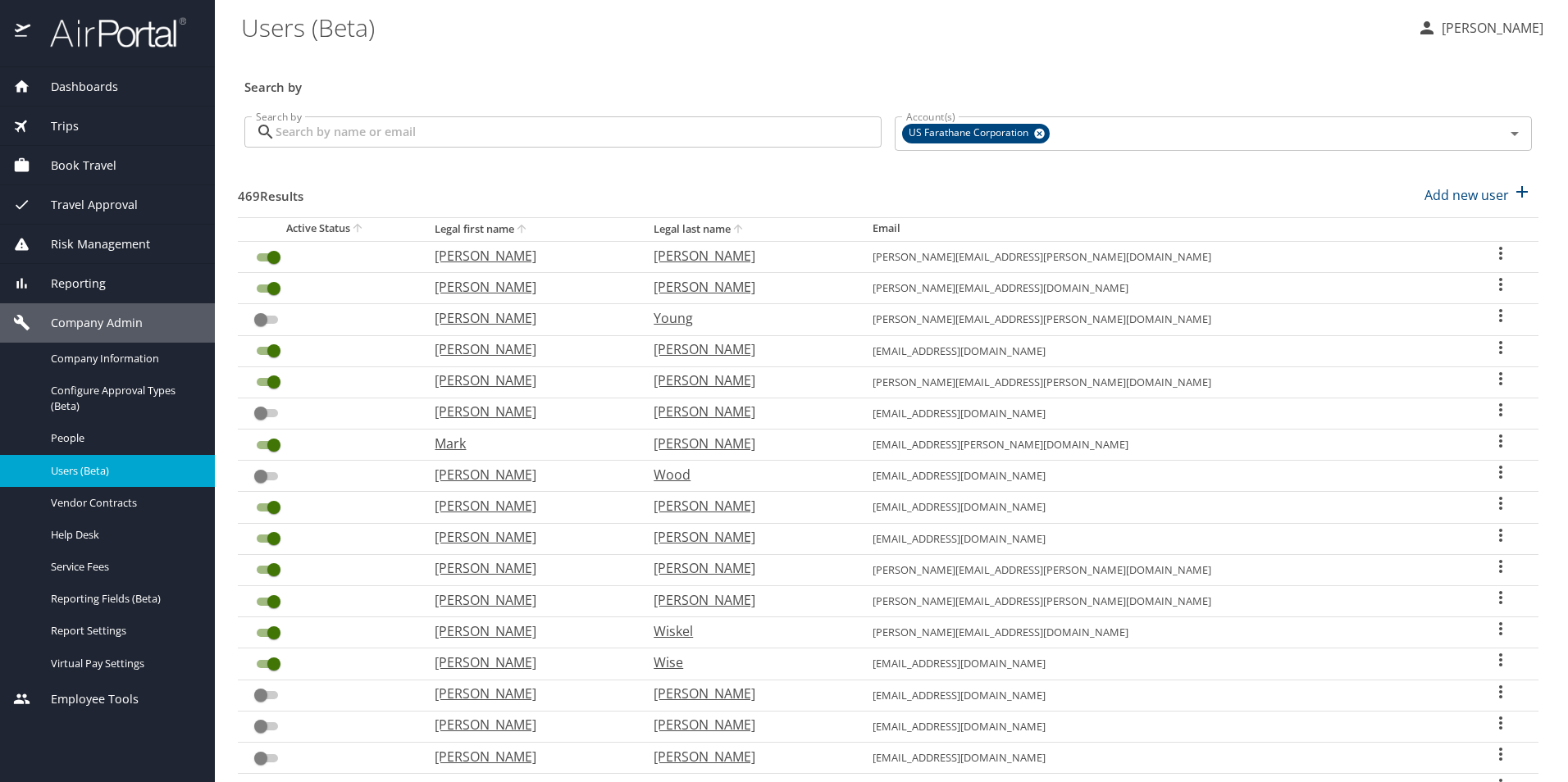
click at [289, 147] on input "Search by" at bounding box center [578, 131] width 606 height 31
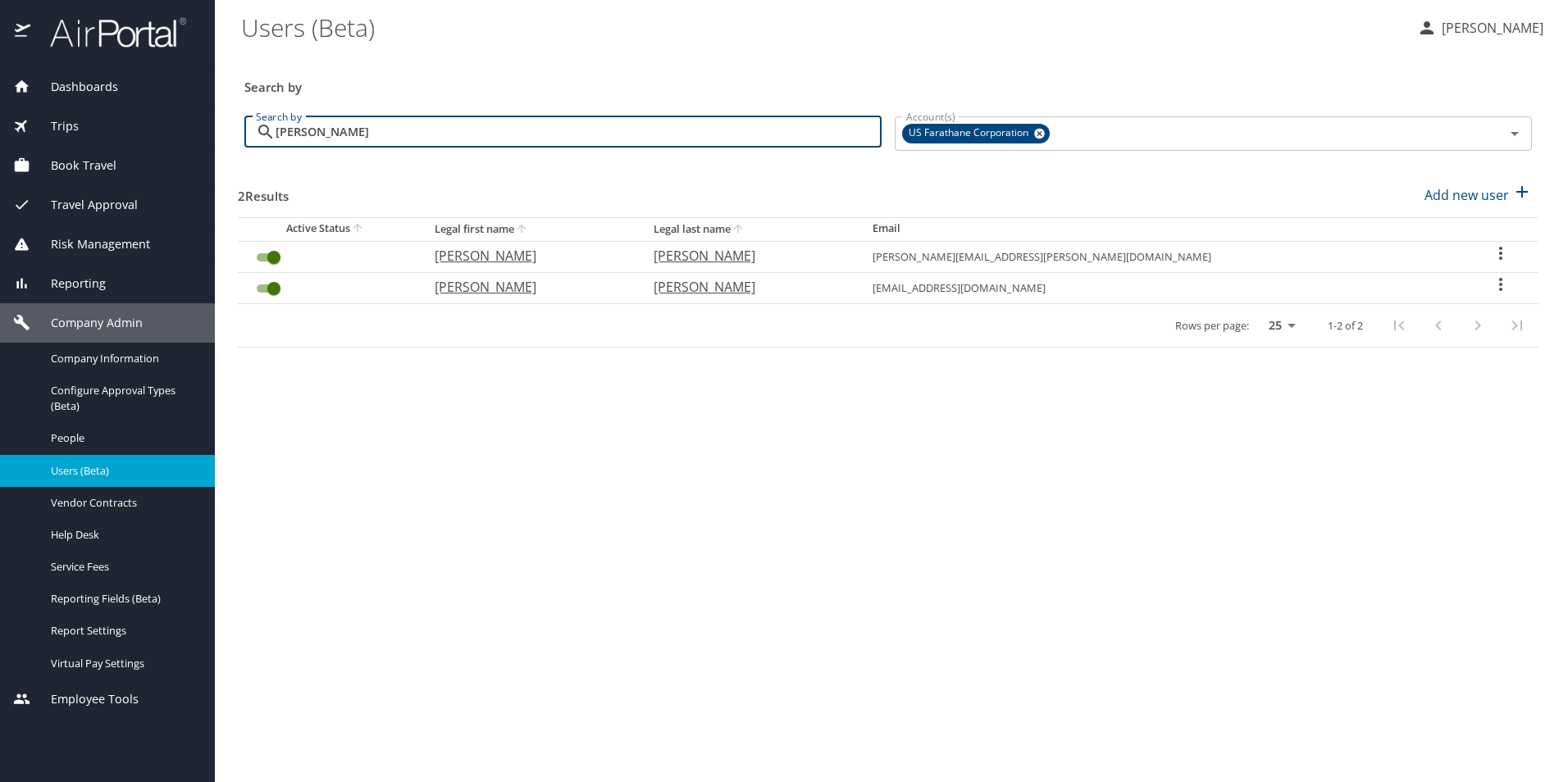
type input "james curtis"
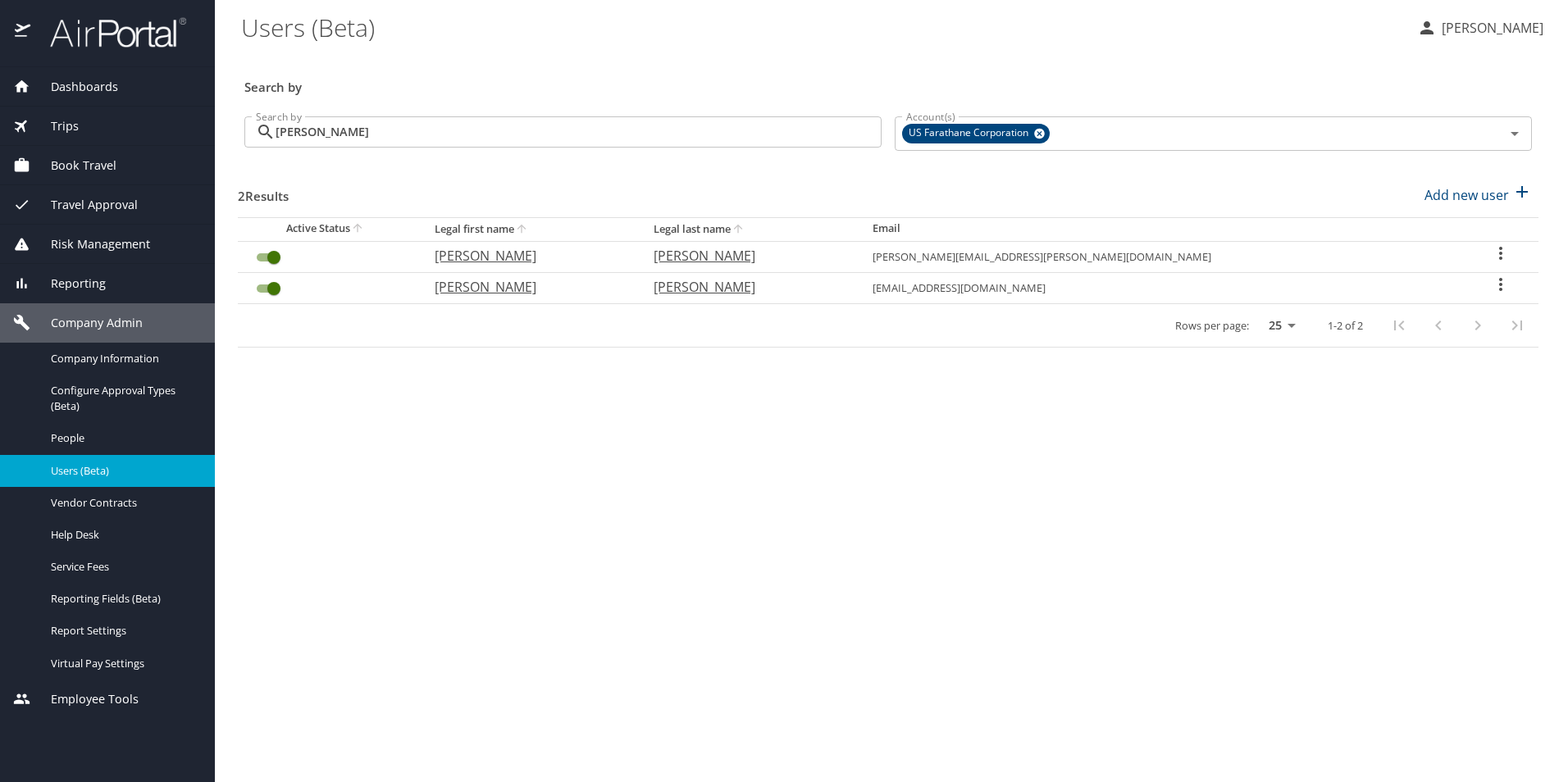
click at [1491, 289] on icon "User Search Table" at bounding box center [1500, 284] width 19 height 19
click at [1467, 295] on li "View profile" at bounding box center [1438, 286] width 238 height 30
select select "US"
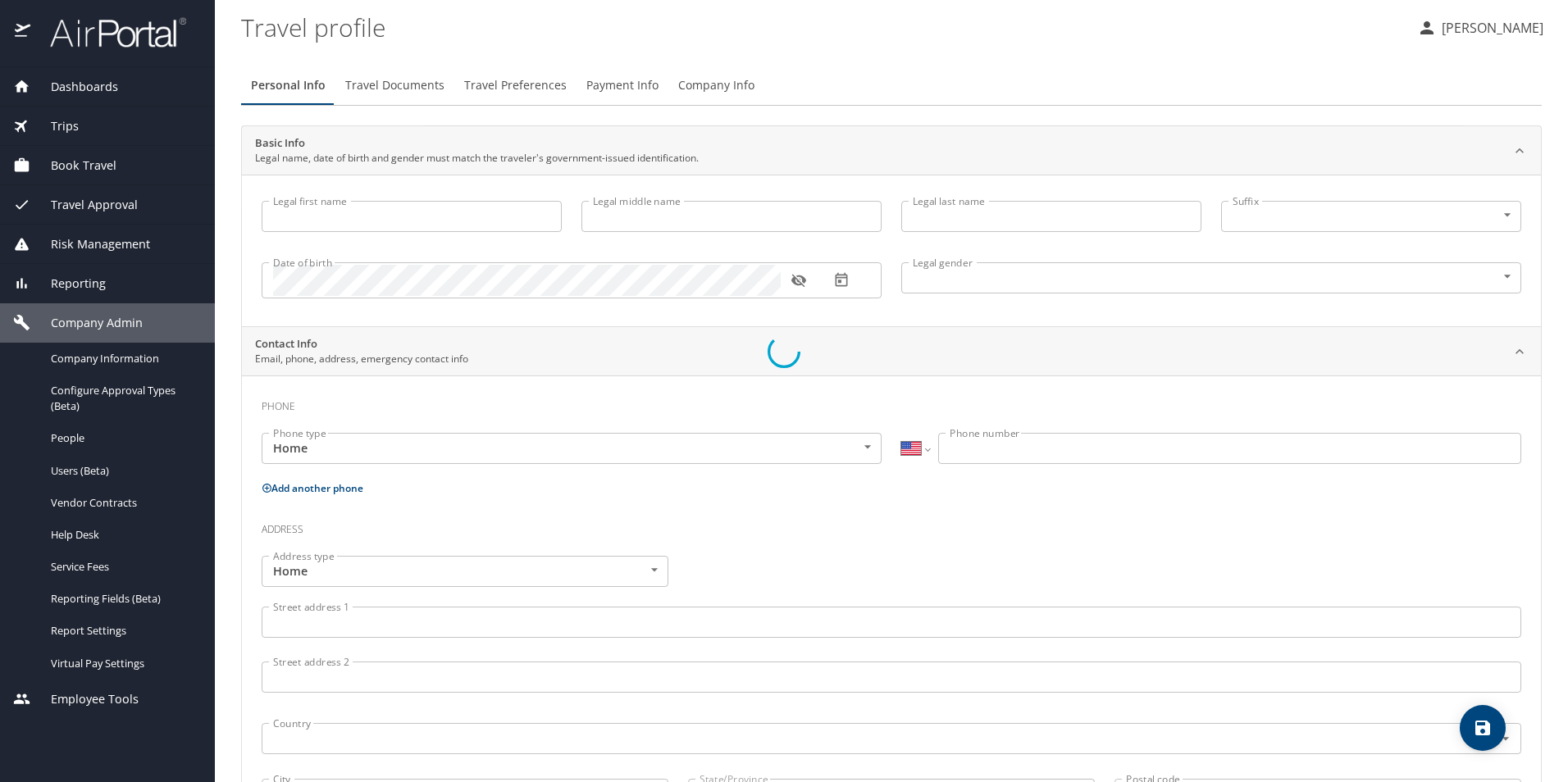
type input "[PERSON_NAME]"
type input "L"
type input "[PERSON_NAME]"
type input "Male"
type input "Jim"
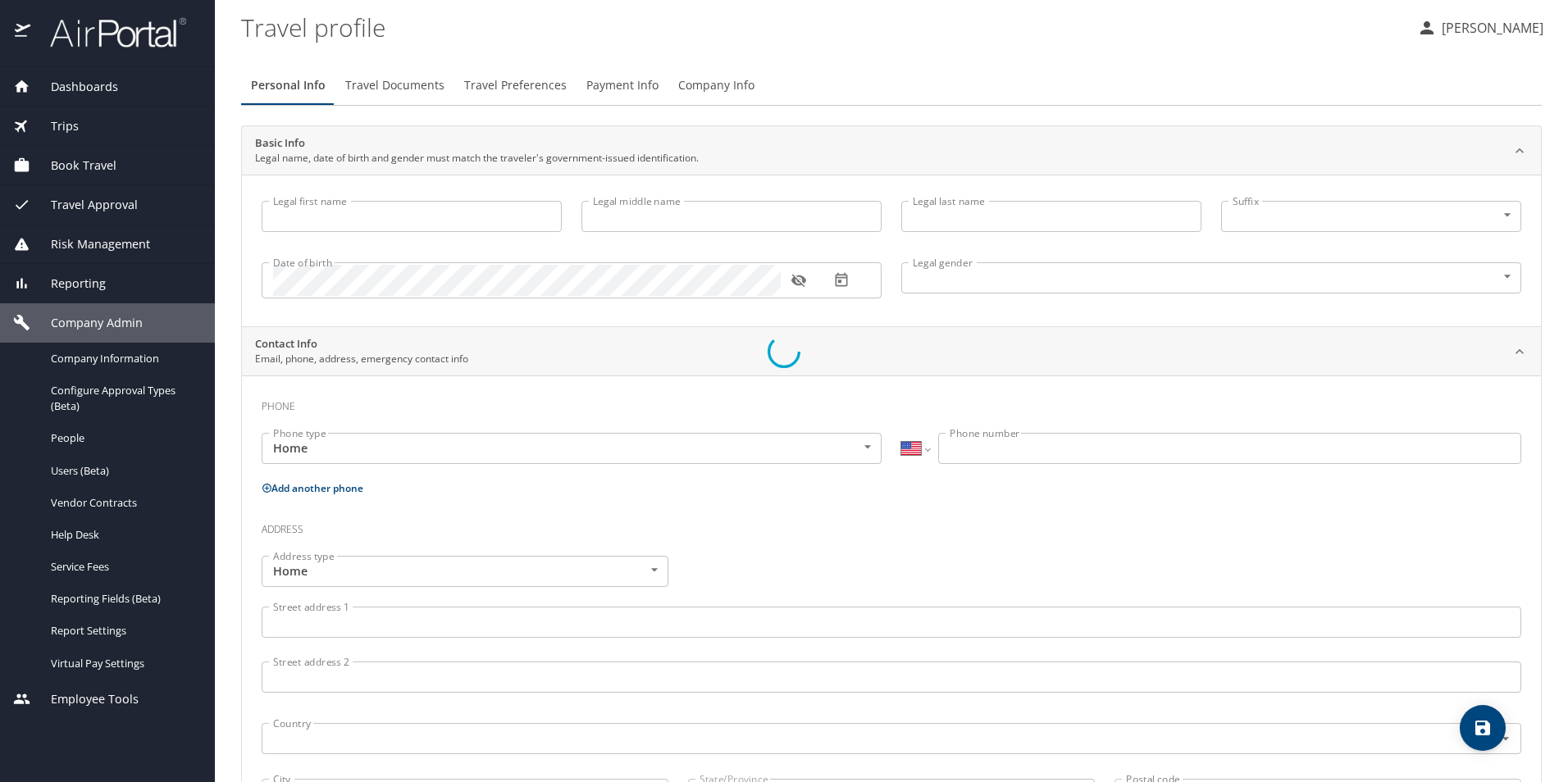
type input "[PERSON_NAME]"
select select "SC"
type input "4 206 528"
select select "US"
select select "SC"
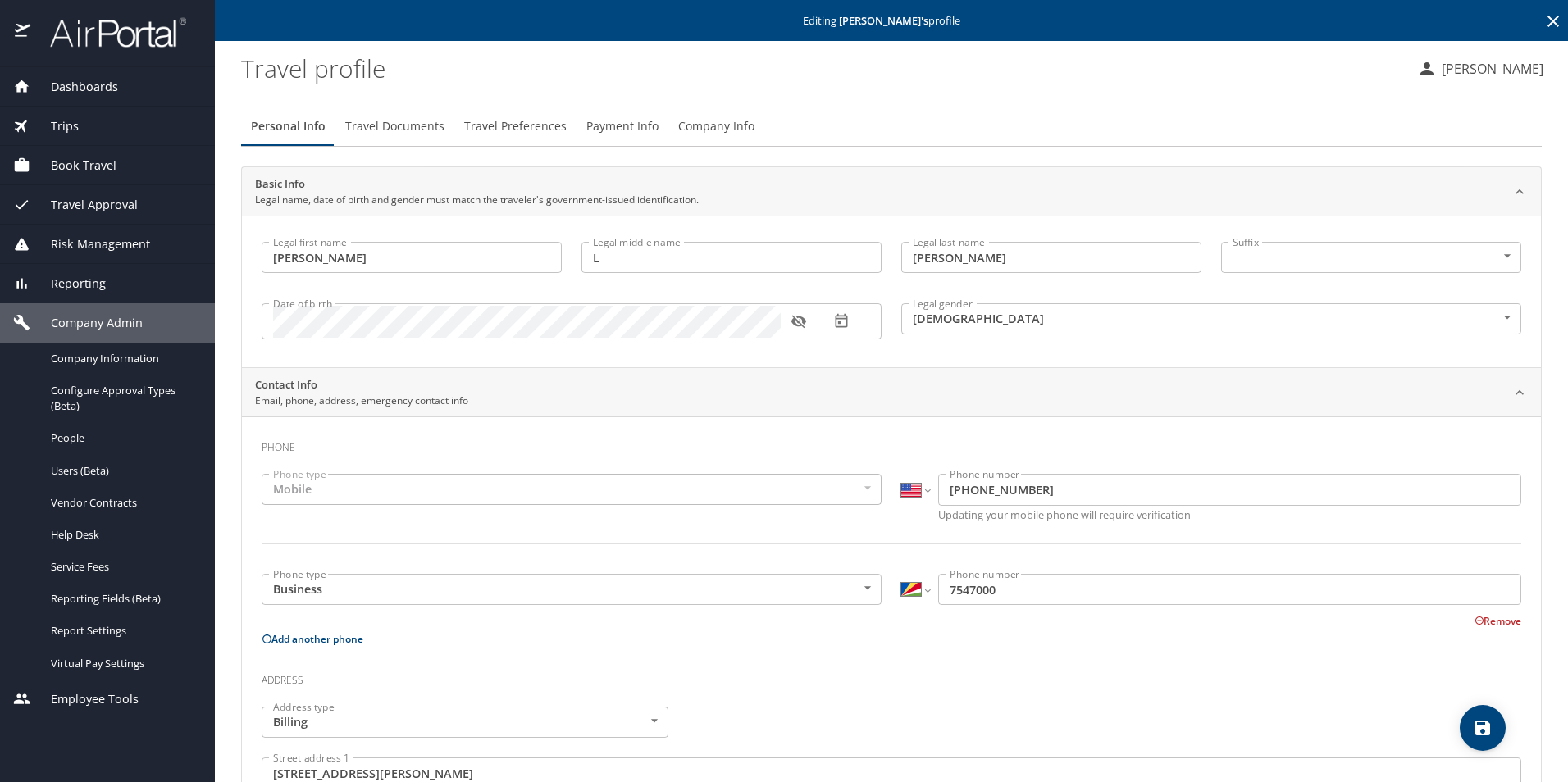
click at [72, 123] on span "Trips" at bounding box center [54, 125] width 48 height 18
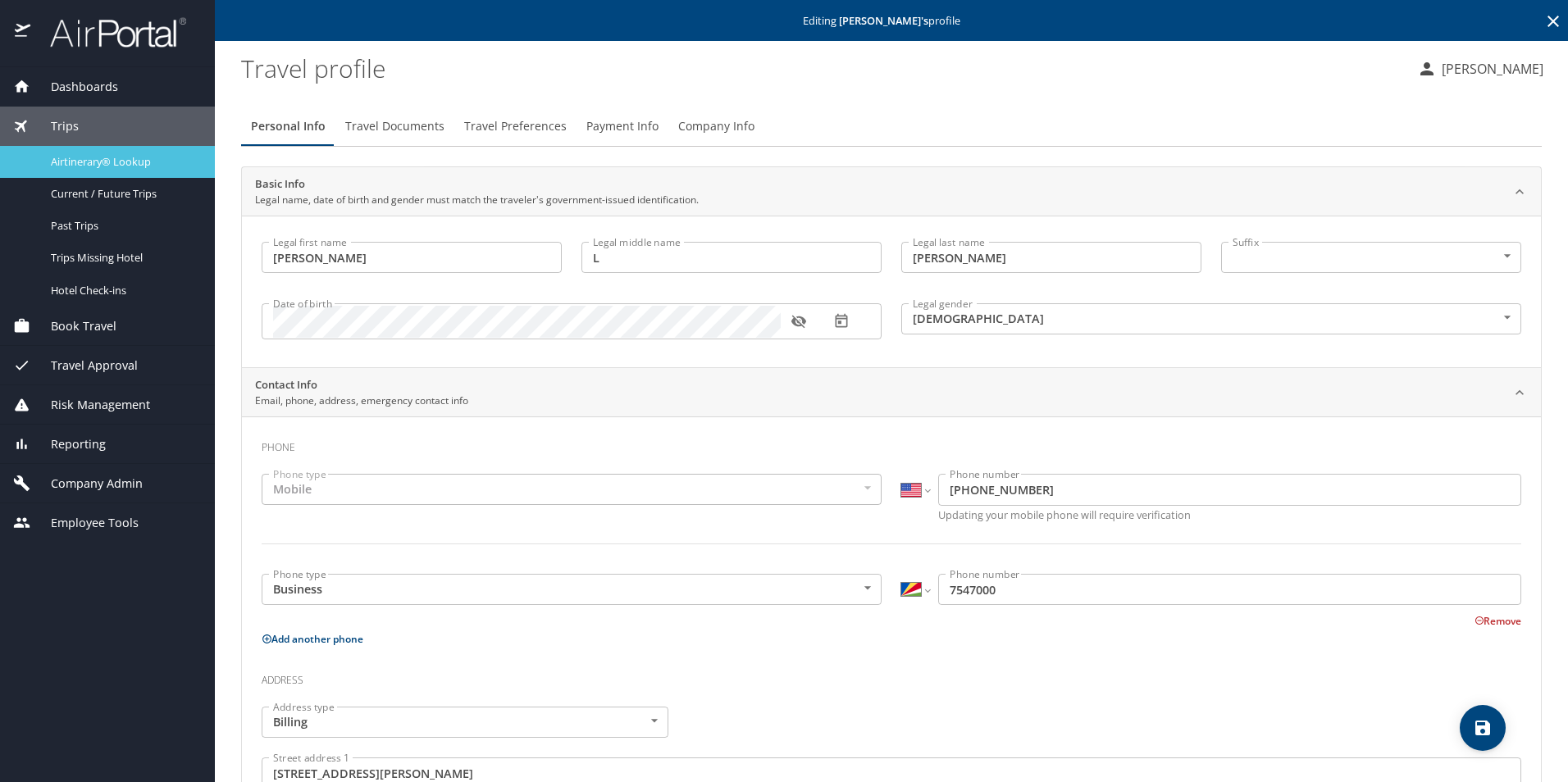
click at [91, 157] on span "Airtinerary® Lookup" at bounding box center [123, 162] width 144 height 15
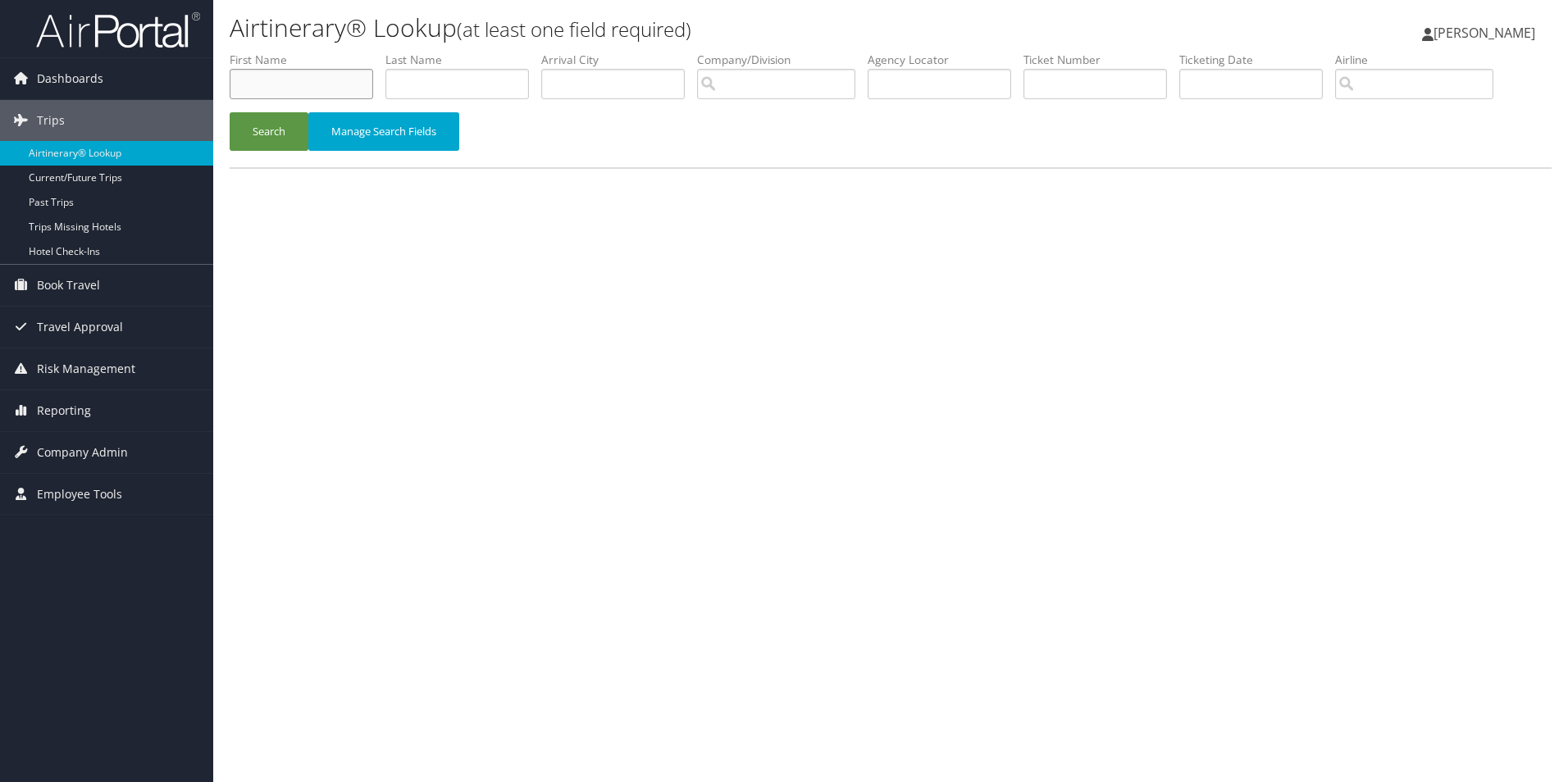
click at [309, 86] on input "text" at bounding box center [301, 84] width 143 height 31
type input "james"
type input "[PERSON_NAME]"
click at [230, 113] on button "Search" at bounding box center [269, 131] width 79 height 38
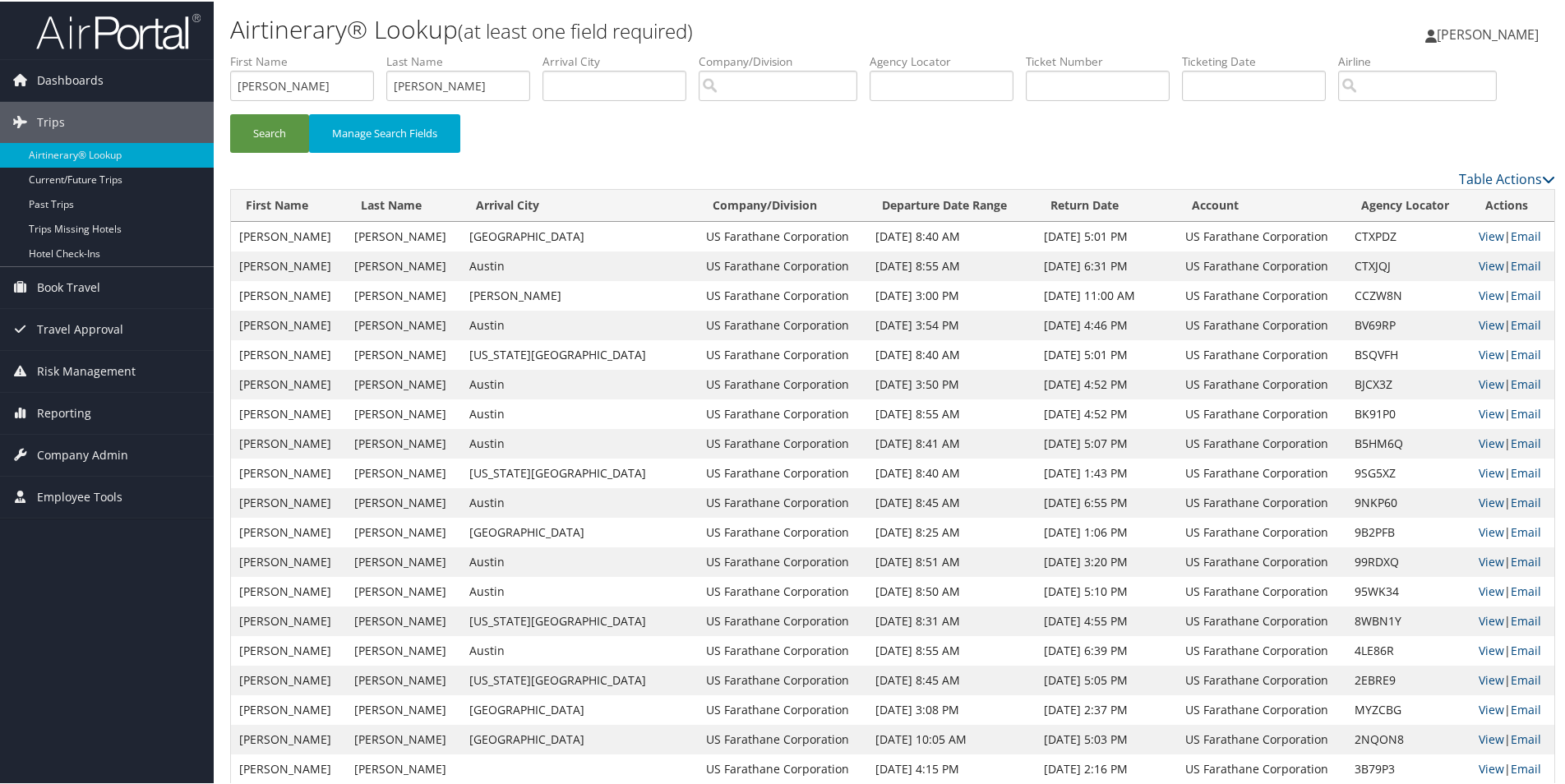
click at [769, 150] on div "Search Manage Search Fields" at bounding box center [892, 140] width 1349 height 55
click at [282, 132] on button "Search" at bounding box center [269, 132] width 79 height 38
